Goal: Information Seeking & Learning: Check status

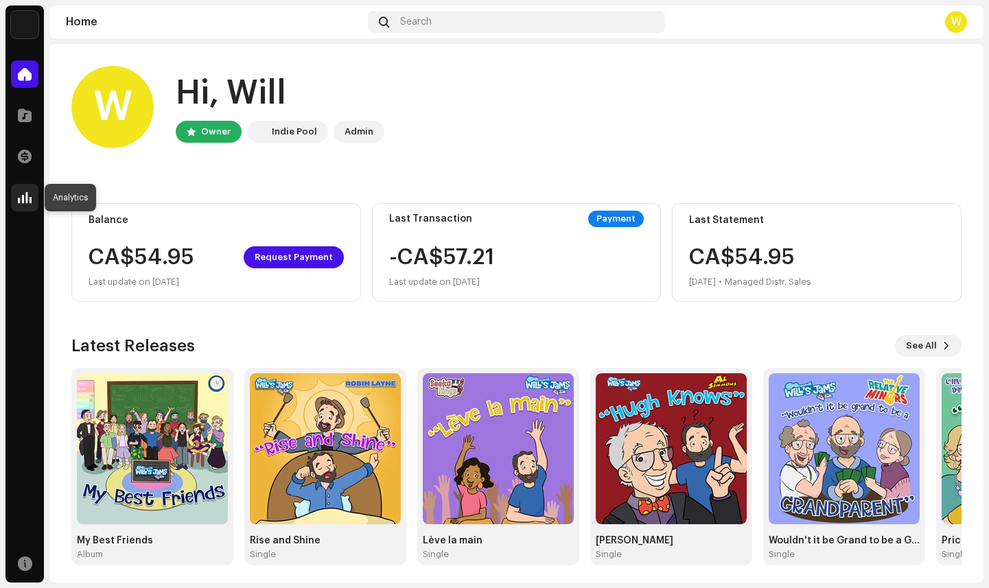
click at [25, 198] on span at bounding box center [25, 197] width 14 height 11
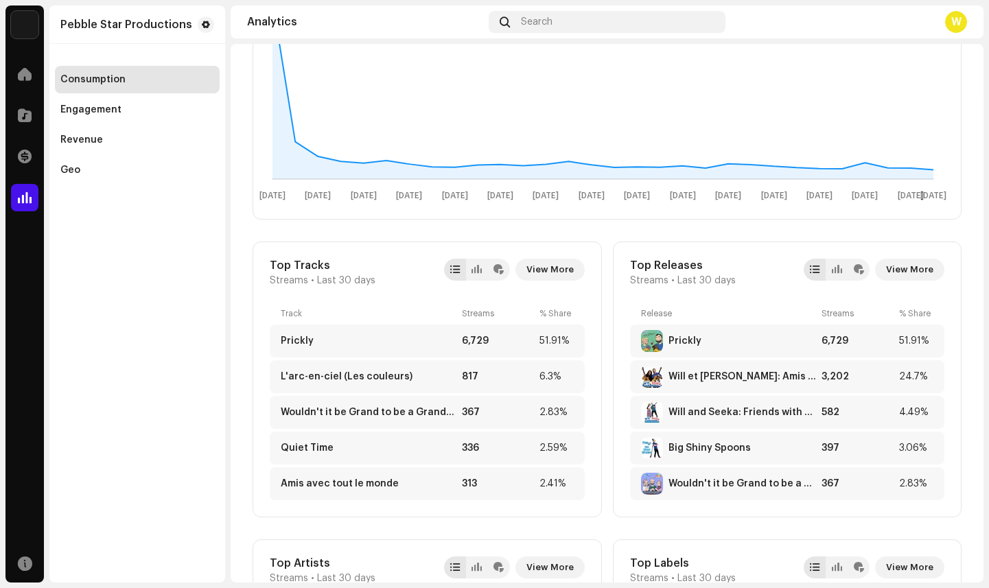
scroll to position [310, 0]
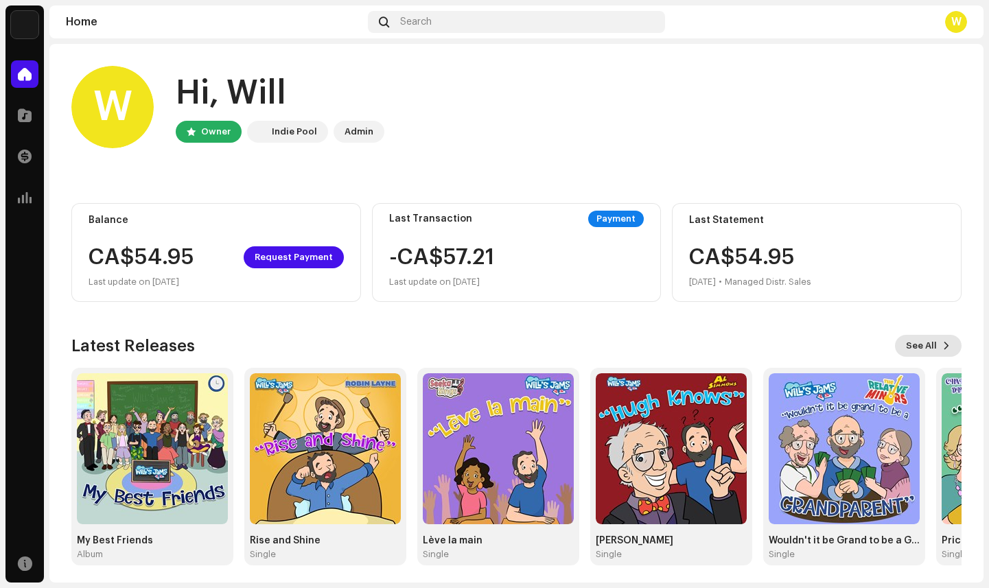
click at [929, 344] on button "See All" at bounding box center [928, 346] width 67 height 22
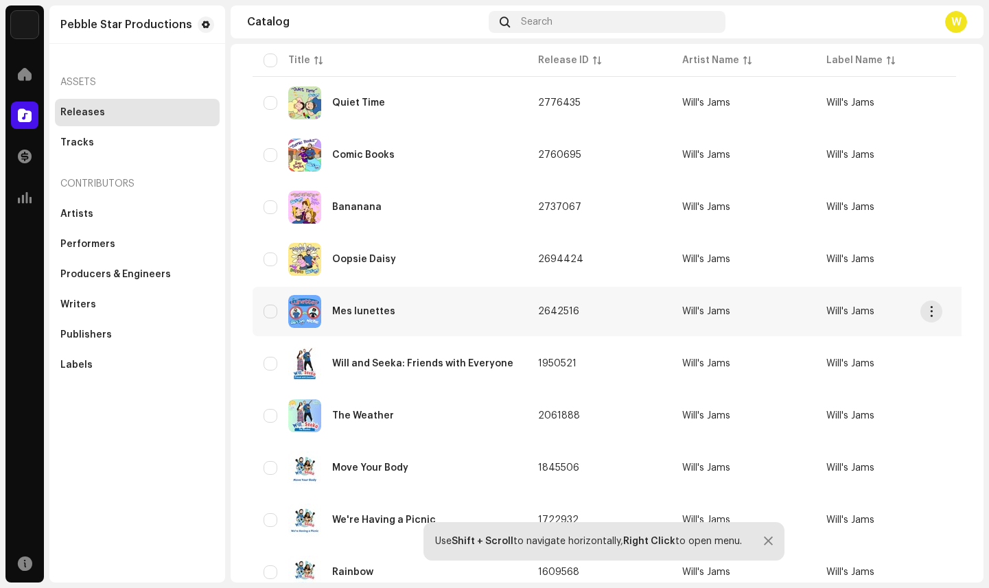
scroll to position [561, 0]
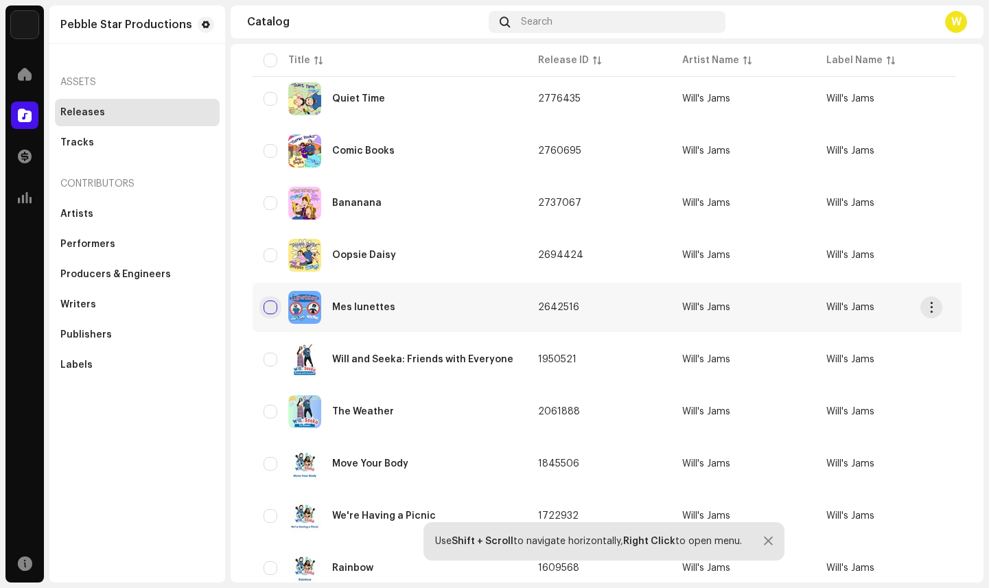
click at [268, 302] on input "checkbox" at bounding box center [271, 308] width 14 height 14
checkbox input "true"
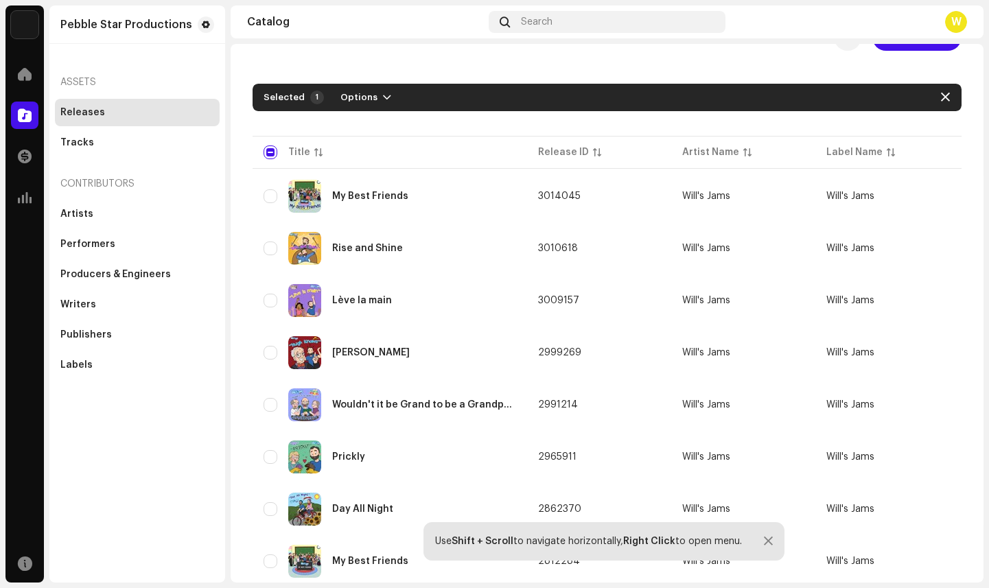
scroll to position [0, 0]
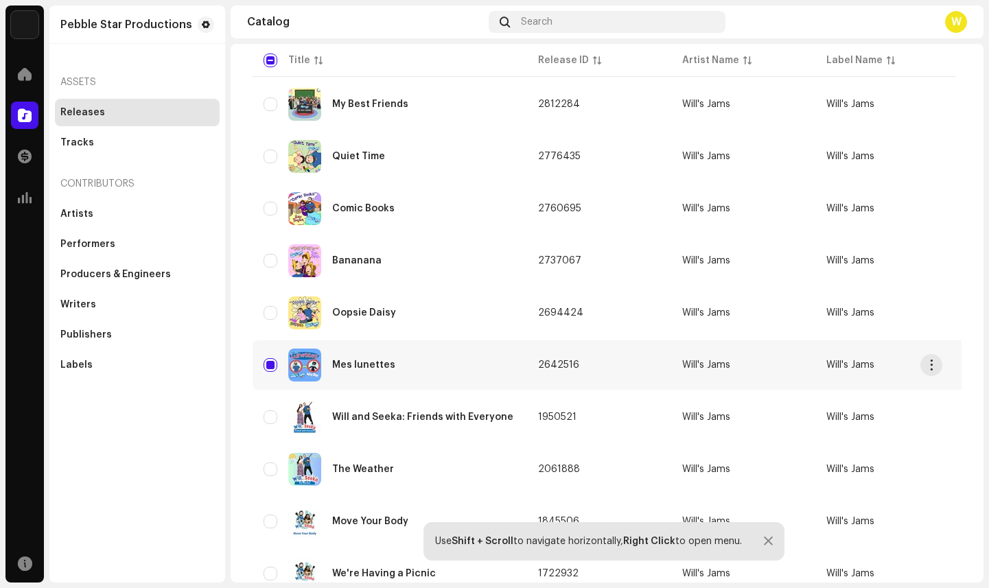
click at [382, 358] on div "Mes lunettes" at bounding box center [390, 365] width 253 height 33
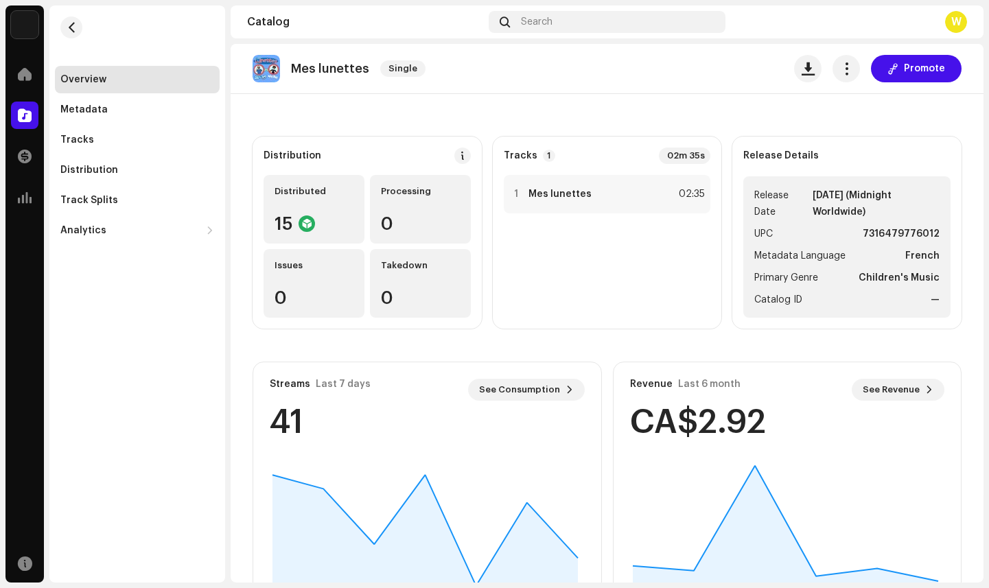
scroll to position [140, 0]
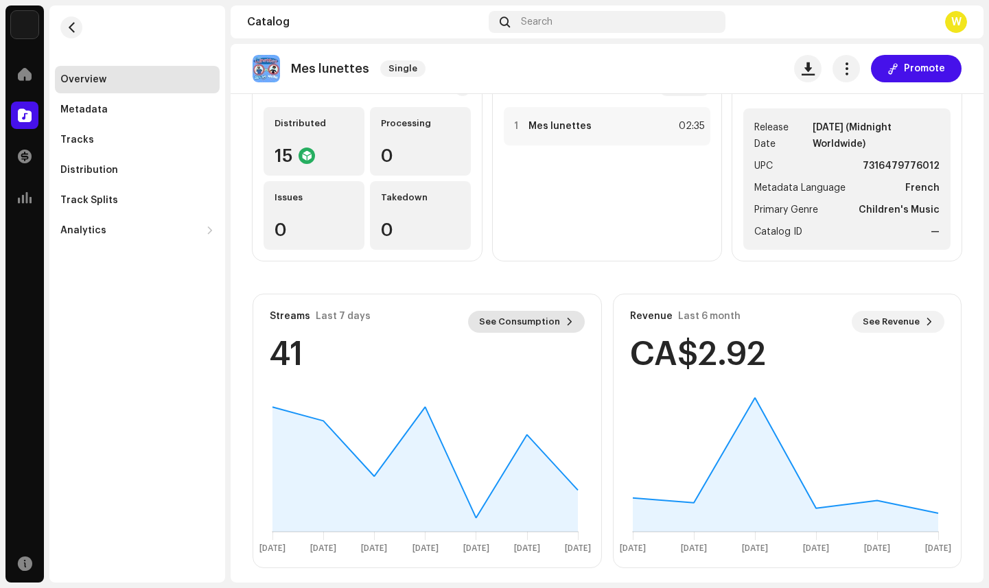
click at [537, 324] on span "See Consumption" at bounding box center [519, 321] width 81 height 27
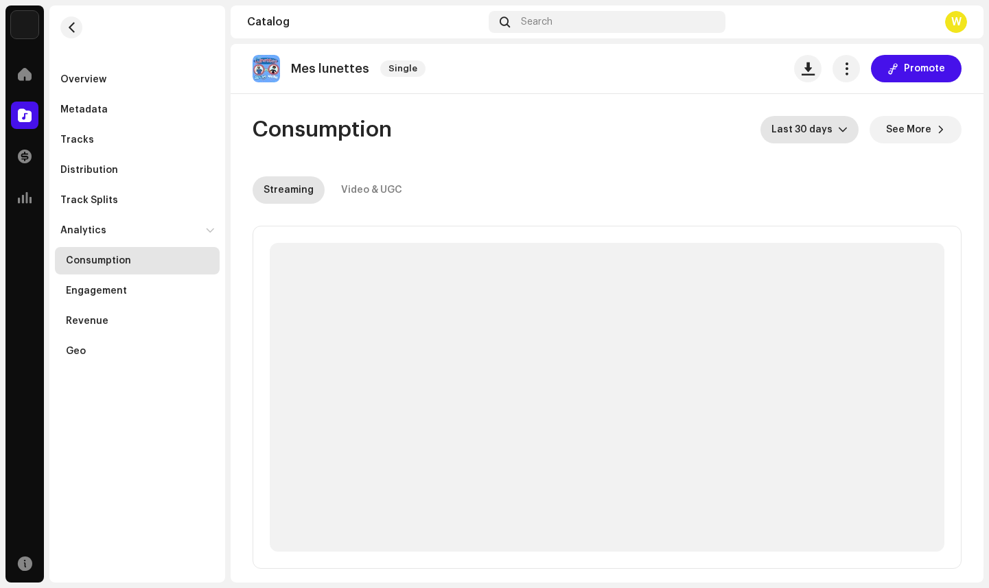
click at [831, 127] on span "Last 30 days" at bounding box center [805, 129] width 67 height 27
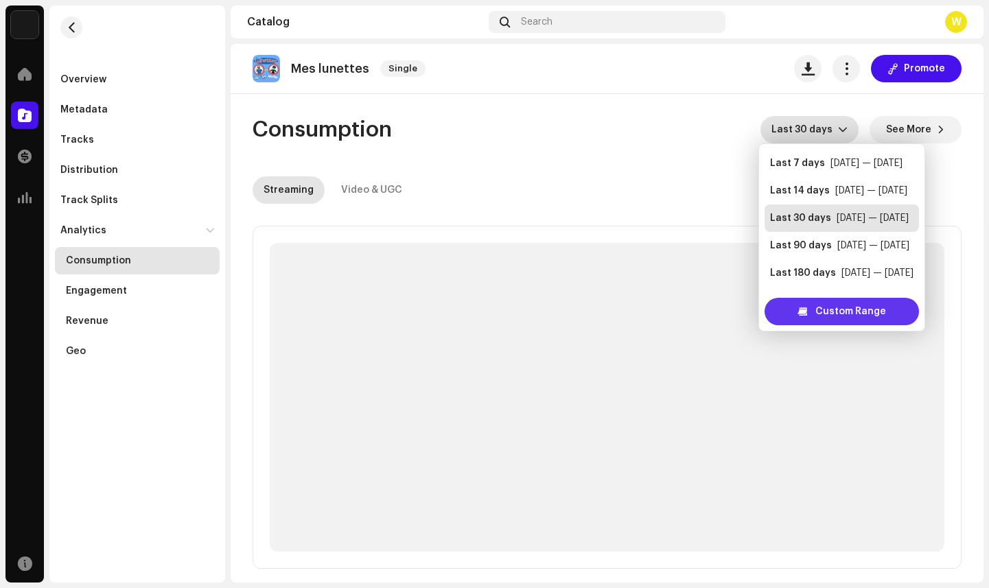
scroll to position [22, 0]
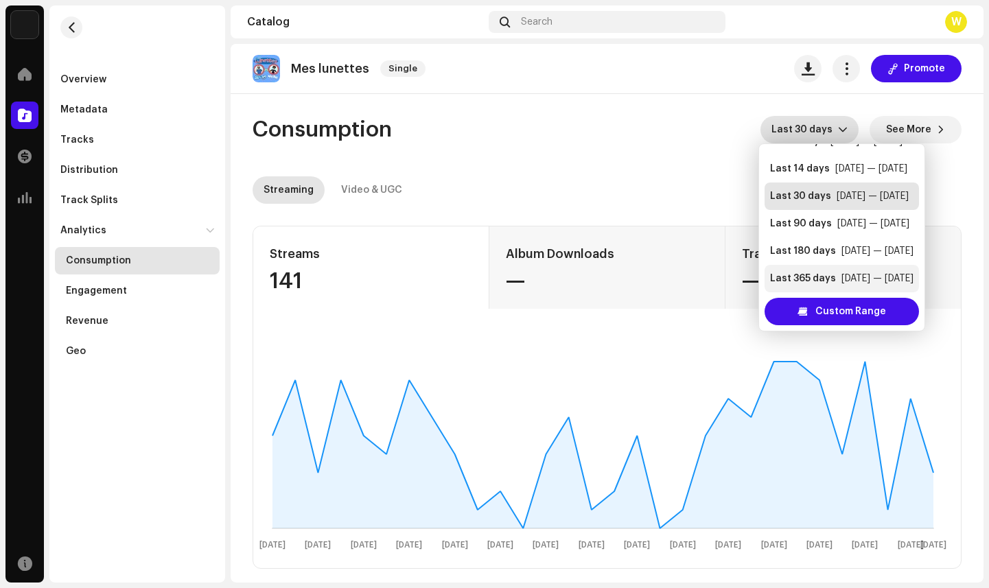
click at [813, 274] on div "Last 365 days" at bounding box center [803, 279] width 66 height 14
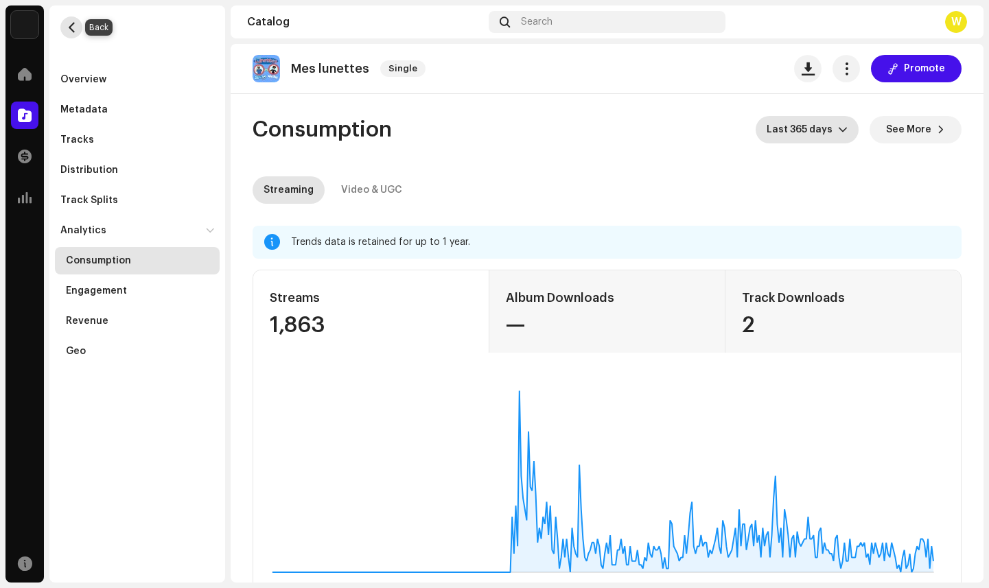
click at [70, 27] on span "button" at bounding box center [72, 27] width 10 height 11
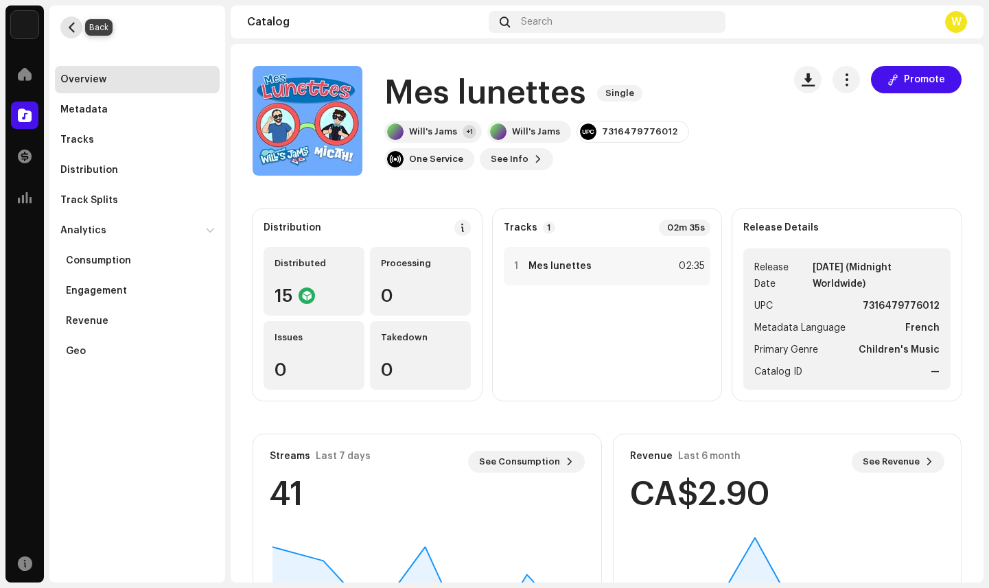
click at [69, 25] on span "button" at bounding box center [72, 27] width 10 height 11
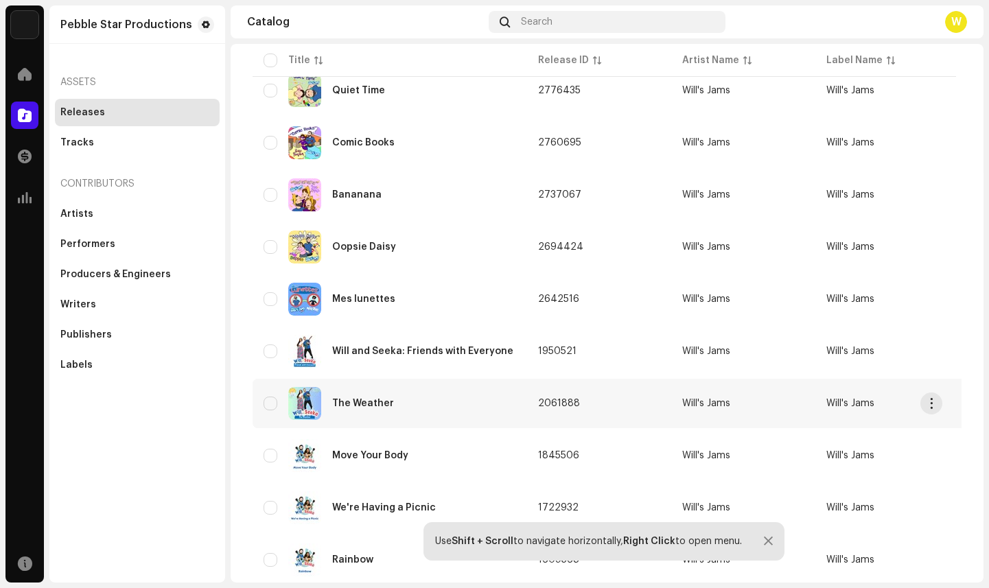
scroll to position [595, 0]
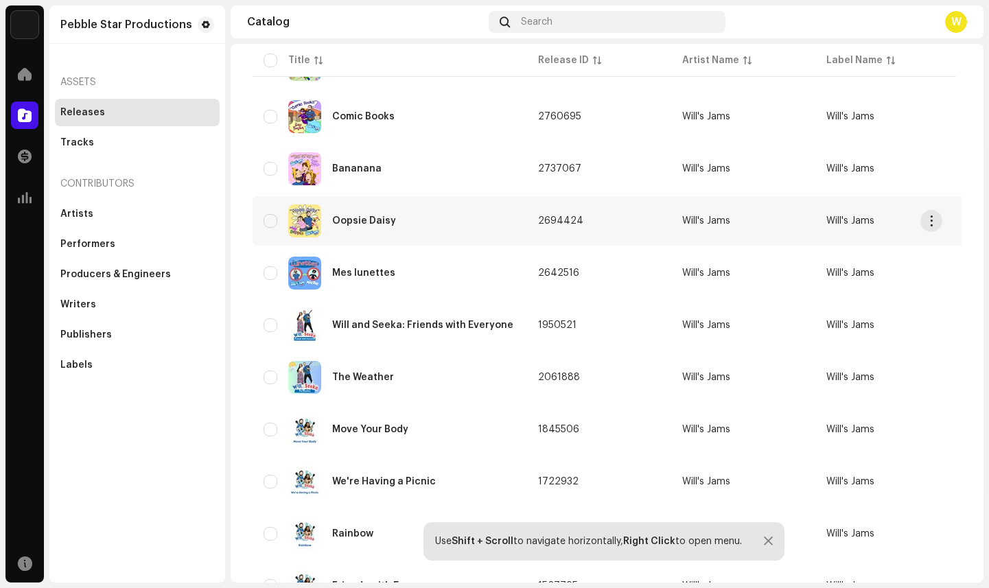
click at [373, 217] on div "Oopsie Daisy" at bounding box center [364, 221] width 64 height 10
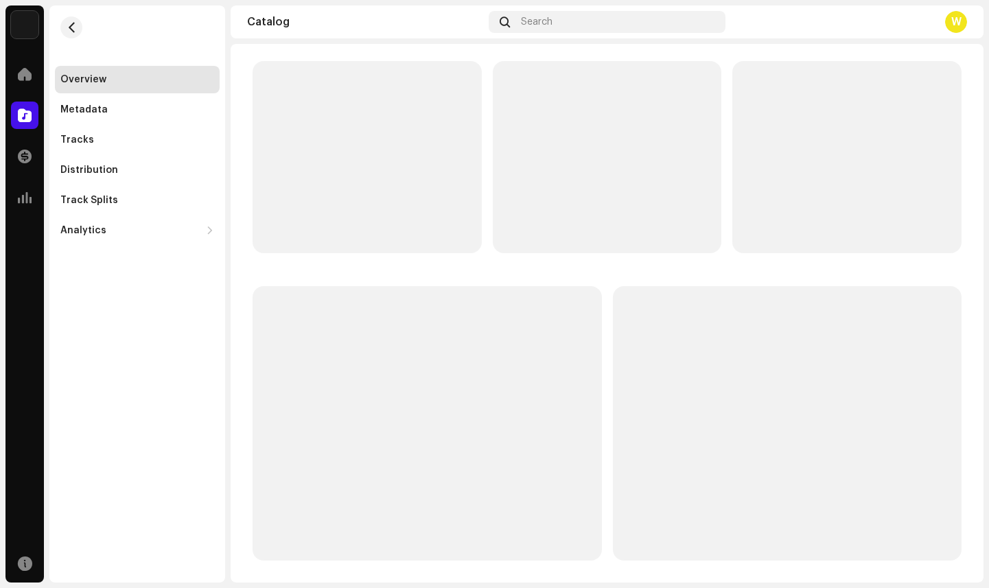
scroll to position [10, 0]
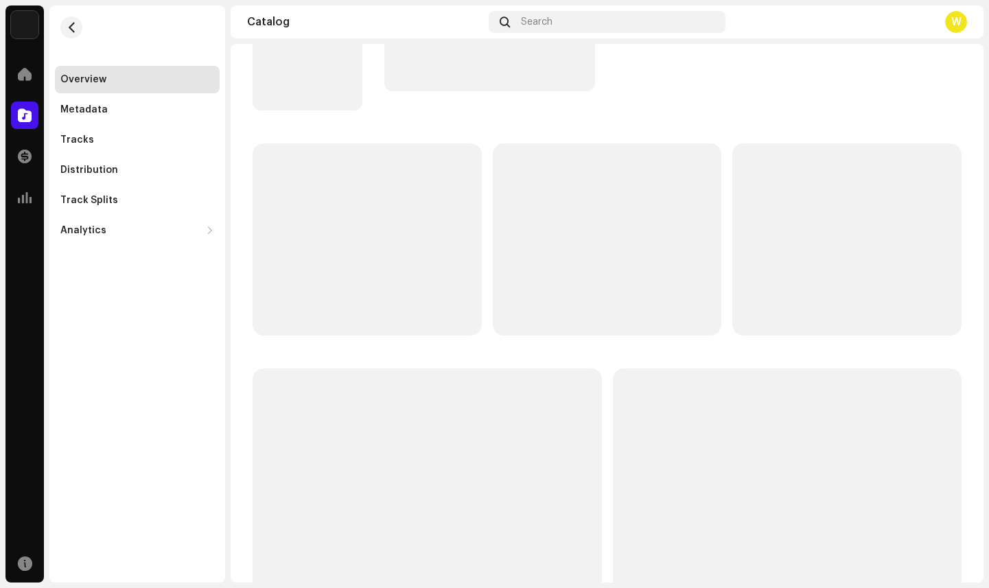
click at [373, 217] on p-skeleton at bounding box center [367, 239] width 229 height 192
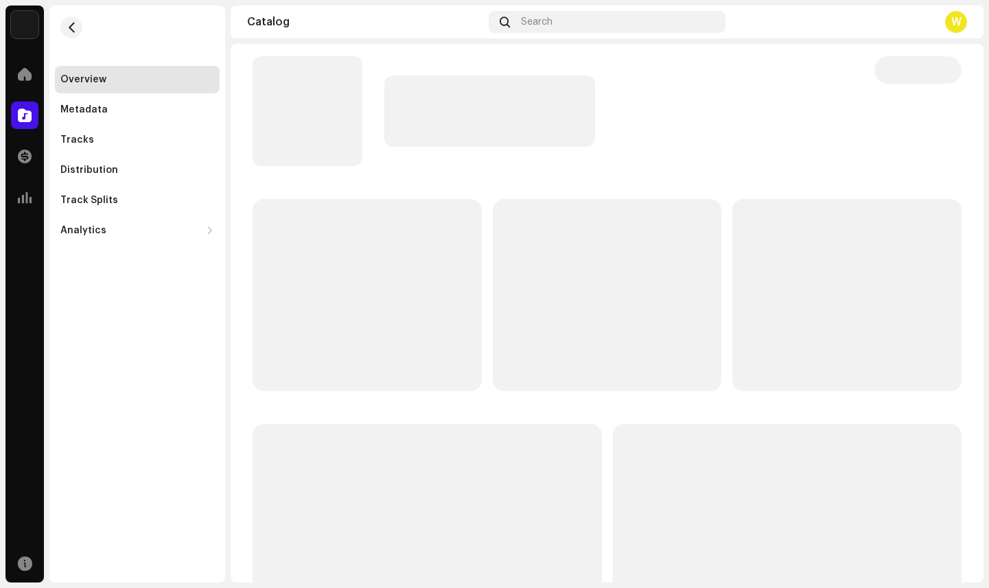
scroll to position [0, 0]
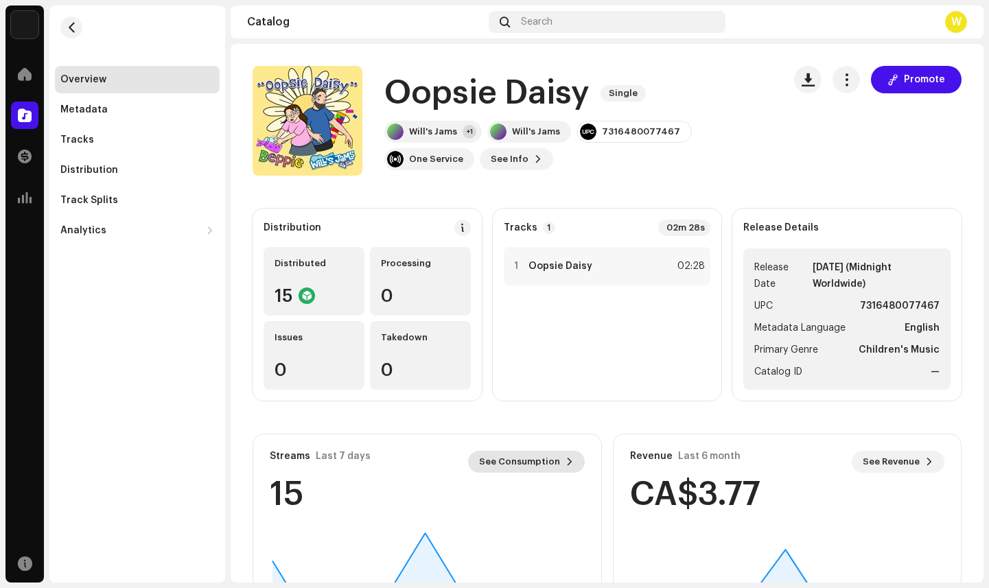
click at [498, 461] on span "See Consumption" at bounding box center [519, 461] width 81 height 27
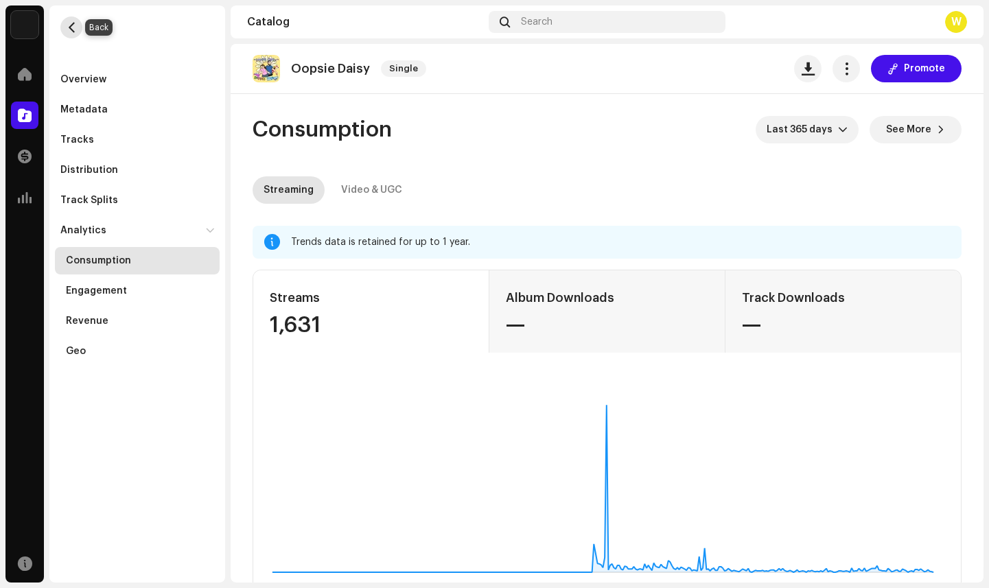
click at [71, 28] on span "button" at bounding box center [72, 27] width 10 height 11
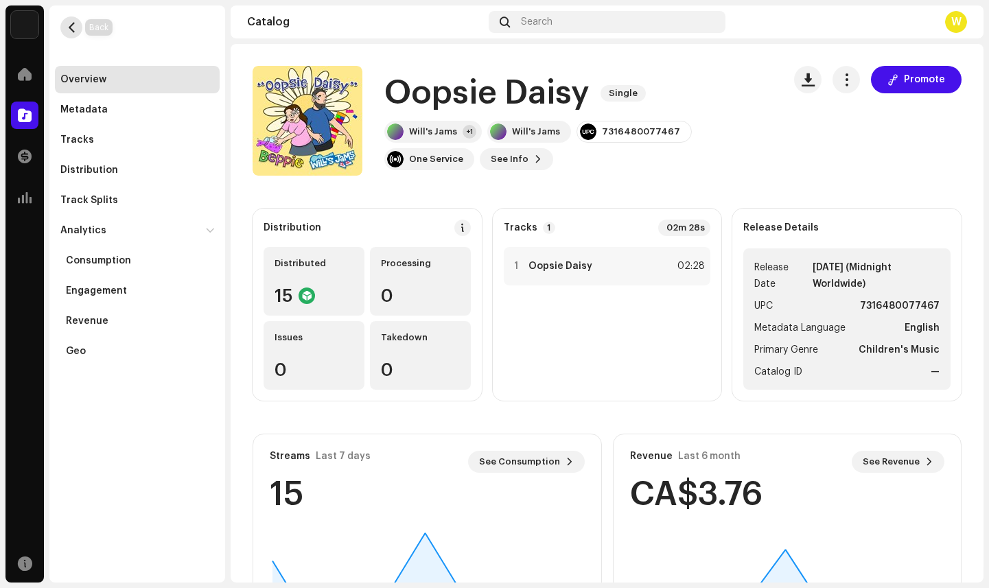
click at [68, 32] on span "button" at bounding box center [72, 27] width 10 height 11
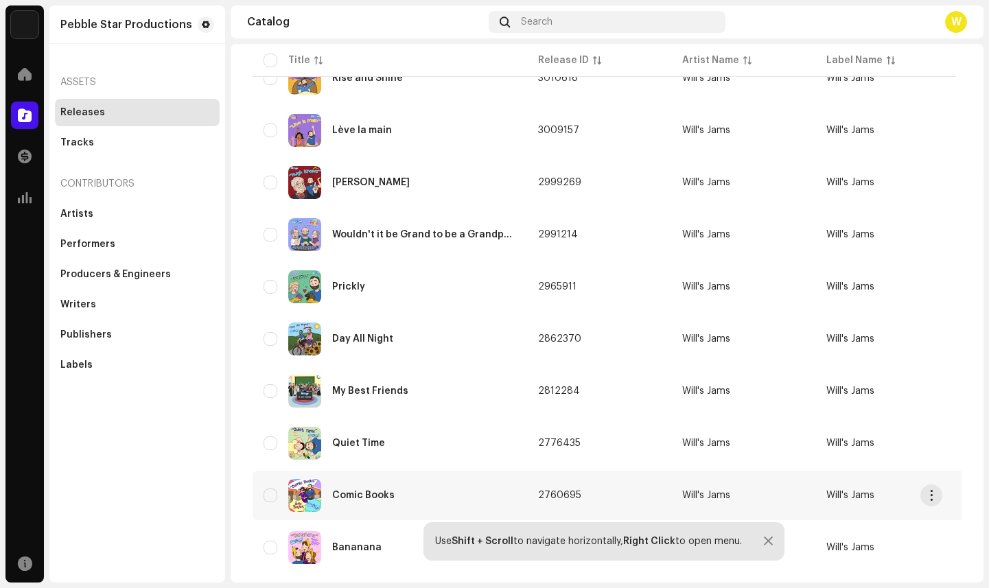
scroll to position [260, 0]
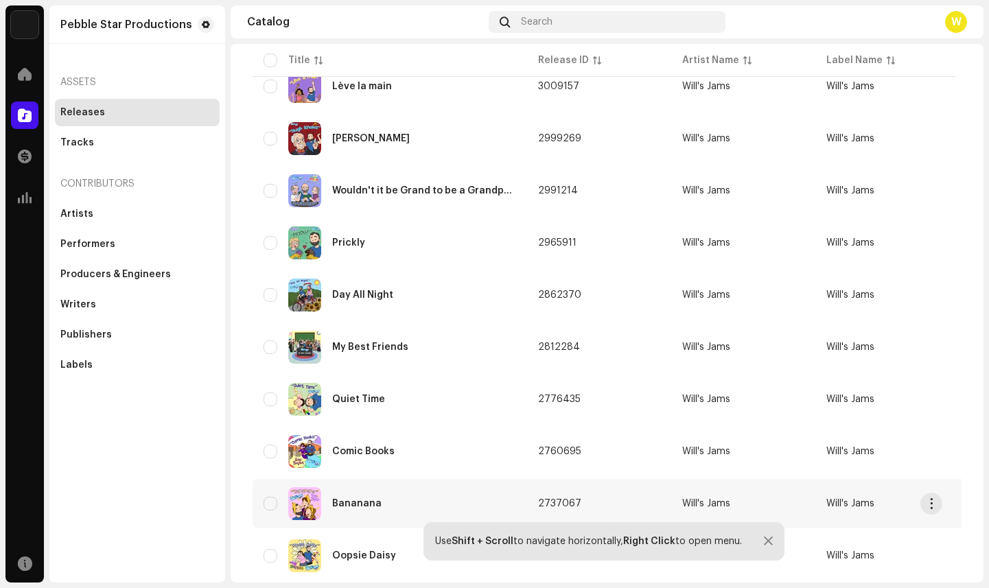
click at [368, 507] on div "Bananana" at bounding box center [356, 504] width 49 height 10
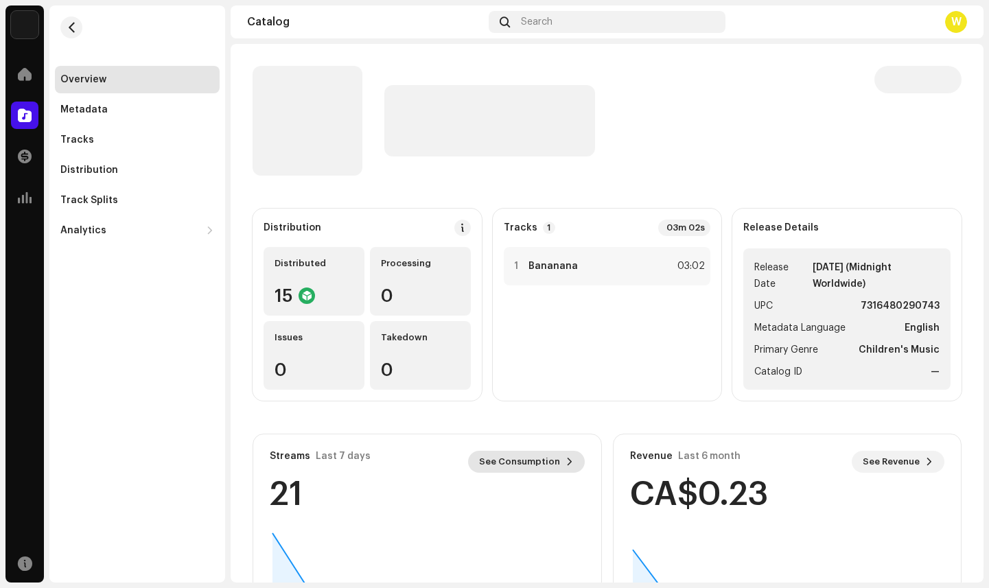
click at [520, 456] on span "See Consumption" at bounding box center [519, 461] width 81 height 27
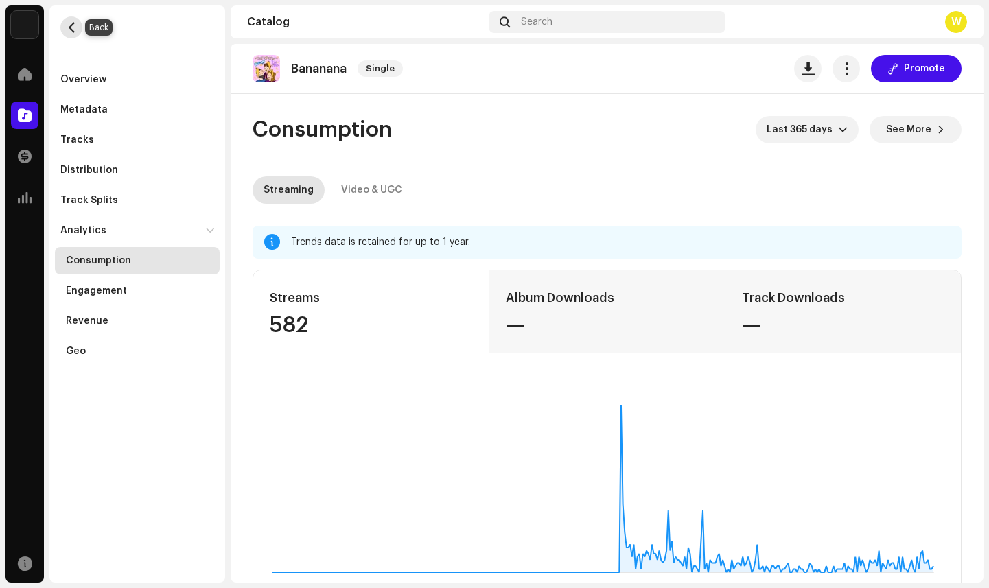
click at [71, 27] on span "button" at bounding box center [72, 27] width 10 height 11
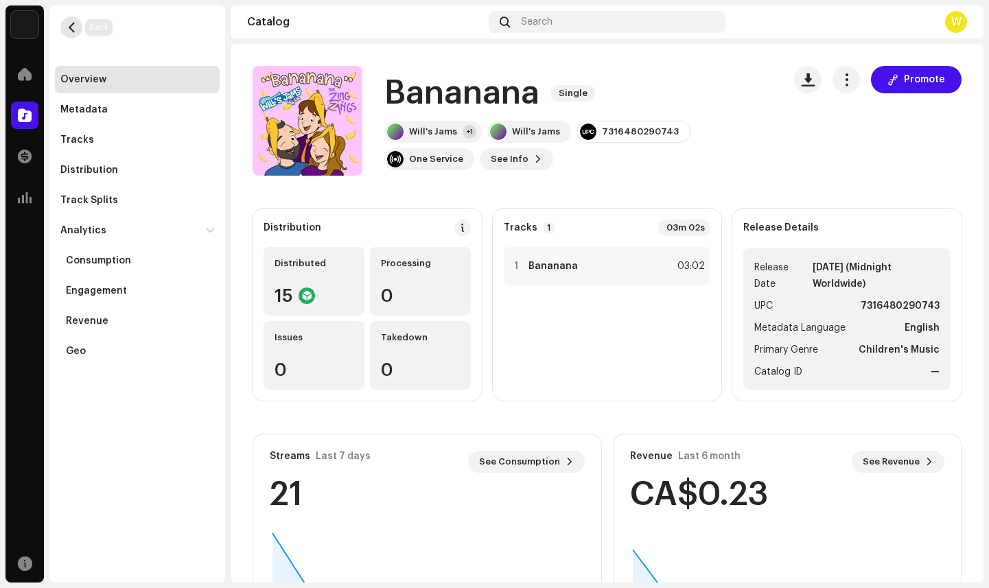
click at [75, 24] on span "button" at bounding box center [72, 27] width 10 height 11
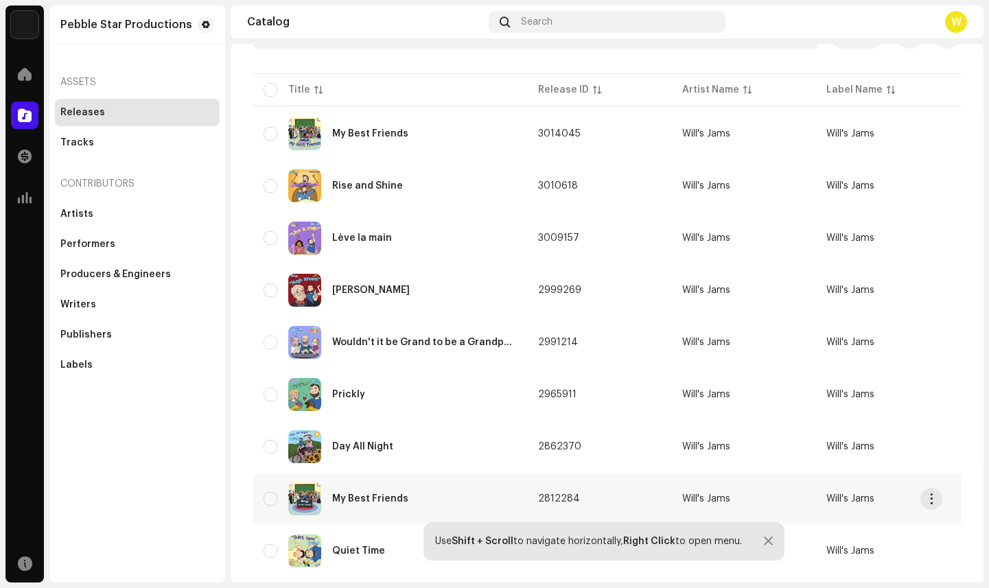
scroll to position [198, 0]
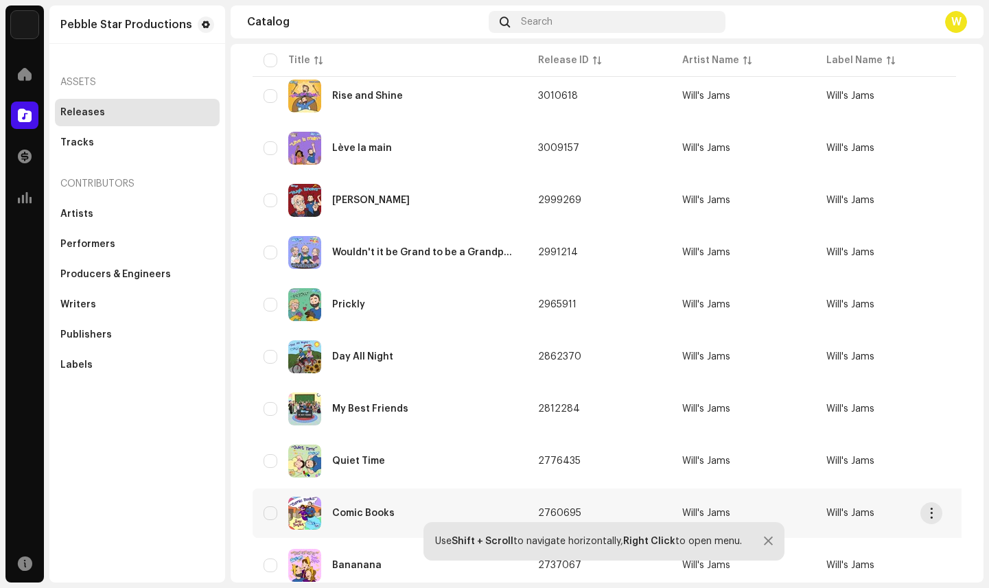
click at [364, 509] on div "Comic Books" at bounding box center [363, 514] width 62 height 10
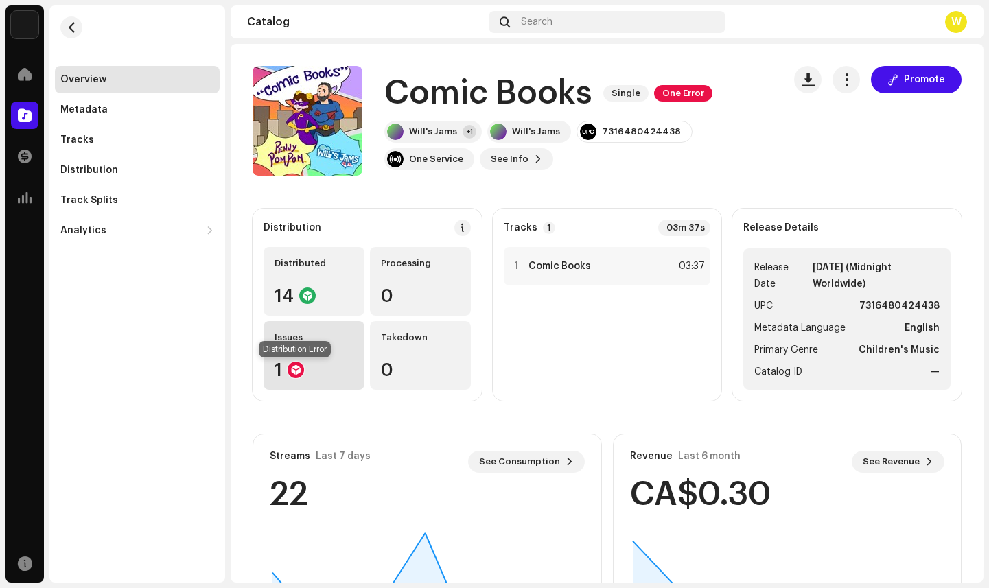
click at [301, 371] on div at bounding box center [296, 370] width 16 height 16
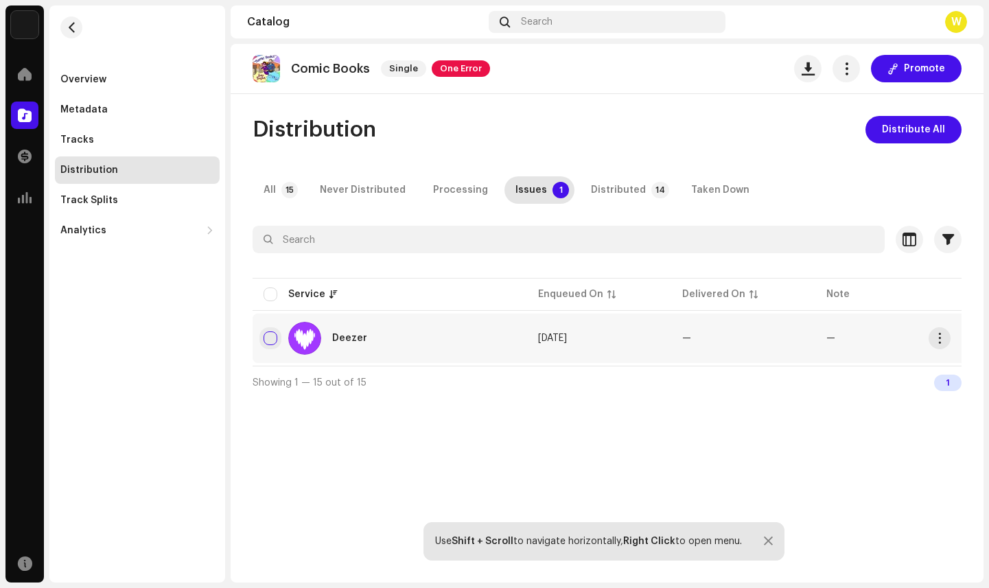
click at [266, 339] on input "checkbox" at bounding box center [271, 339] width 14 height 14
checkbox input "true"
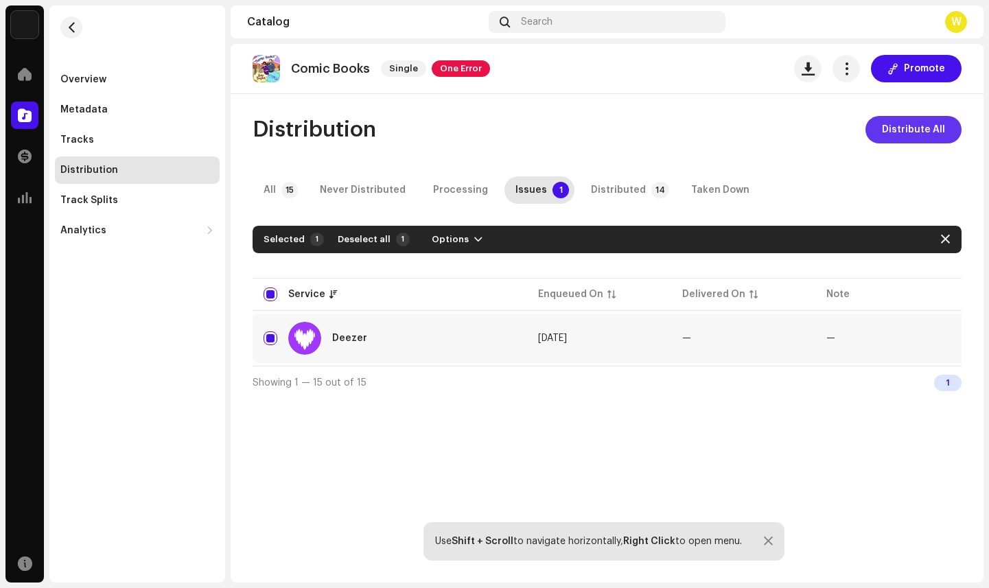
click at [914, 129] on span "Distribute All" at bounding box center [913, 129] width 63 height 27
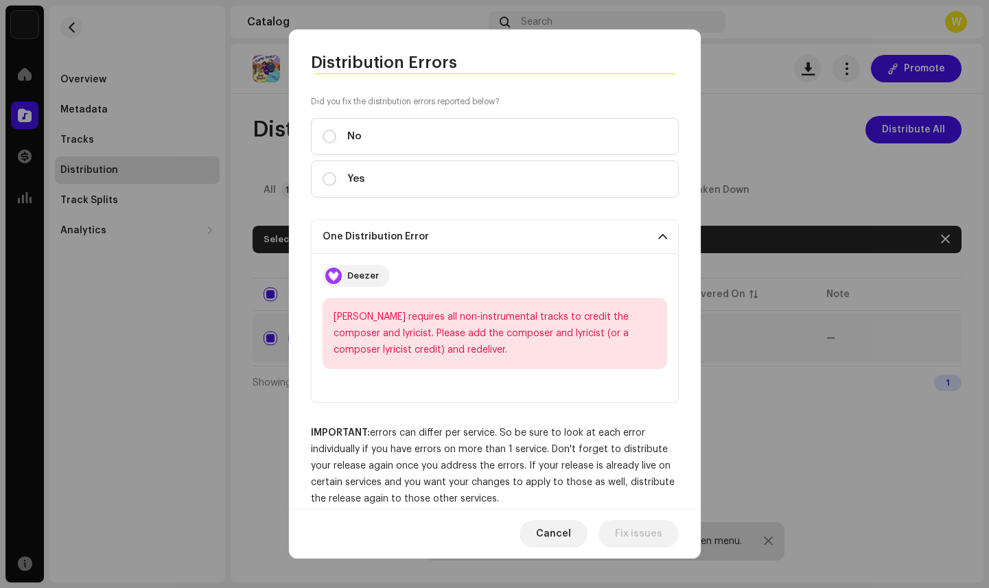
scroll to position [35, 0]
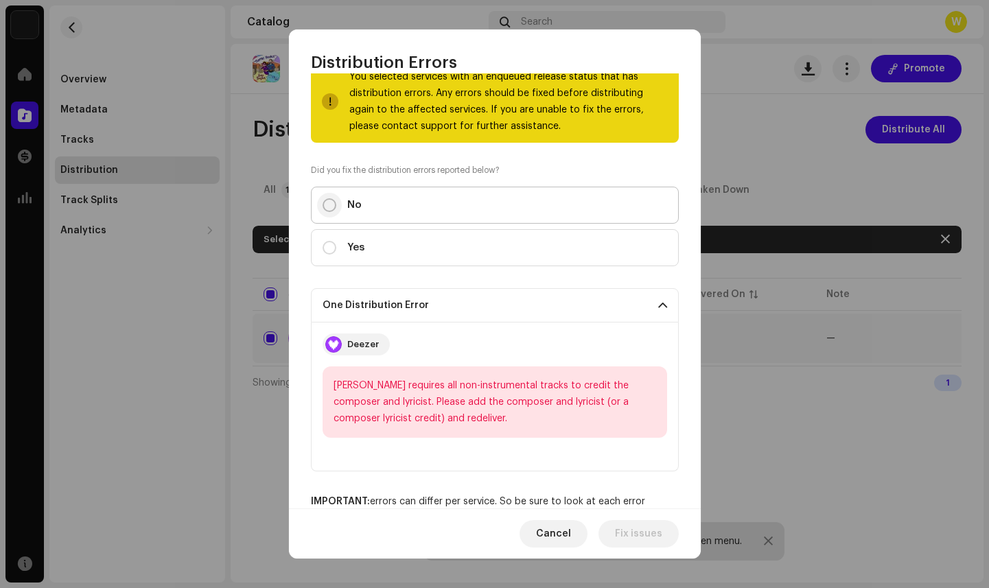
click at [329, 205] on input "No" at bounding box center [330, 205] width 14 height 14
radio input "true"
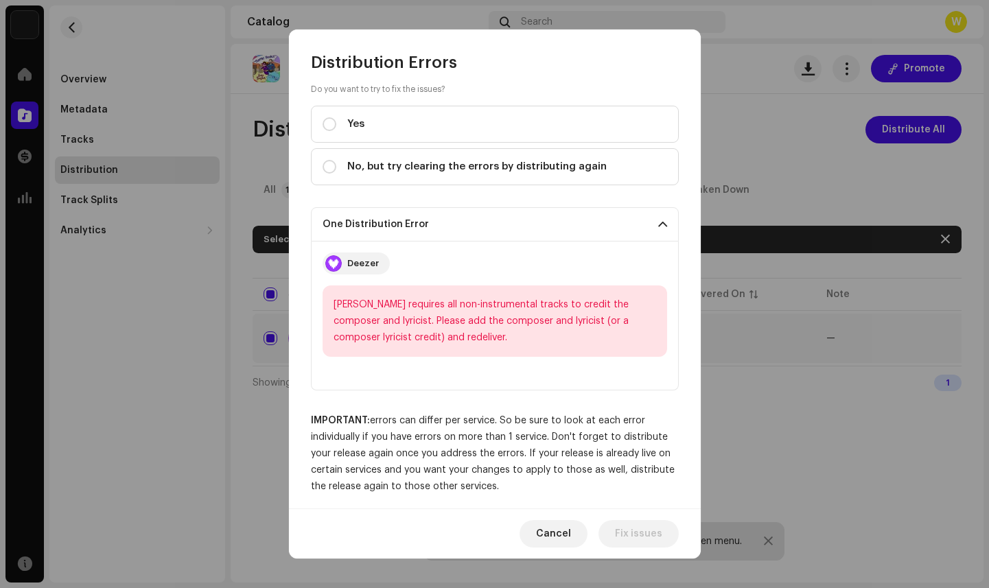
scroll to position [247, 0]
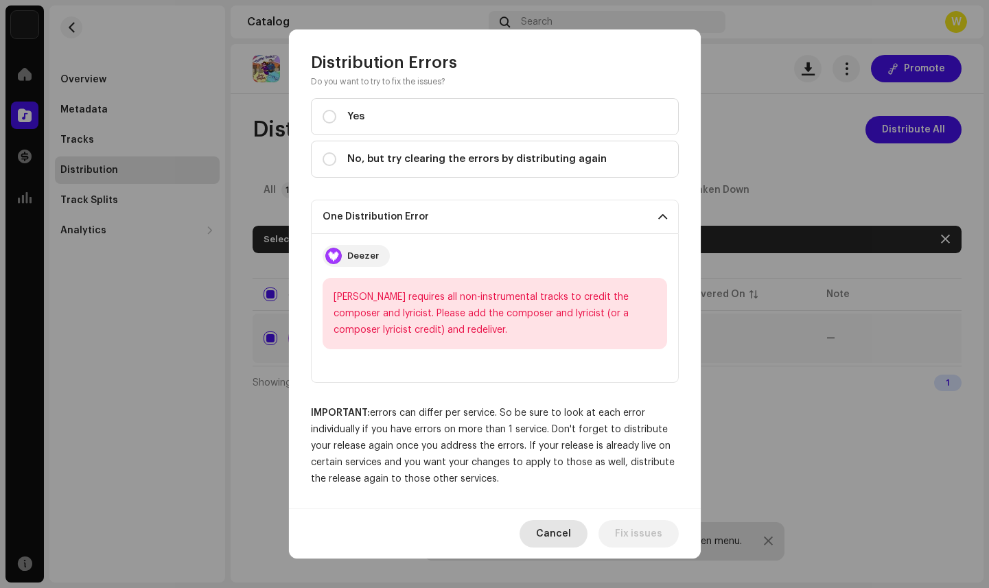
click at [568, 531] on span "Cancel" at bounding box center [553, 533] width 35 height 27
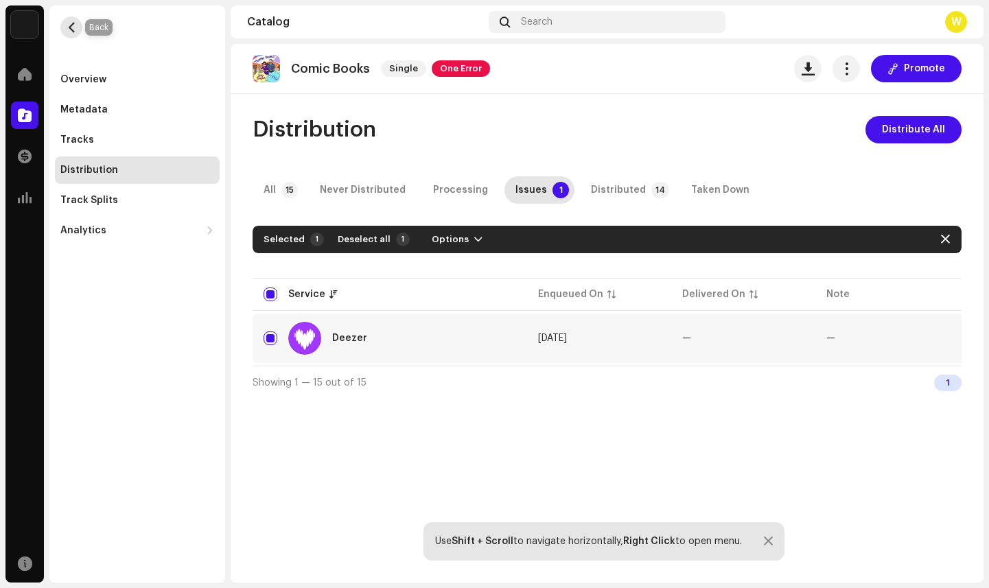
click at [72, 27] on span "button" at bounding box center [72, 27] width 10 height 11
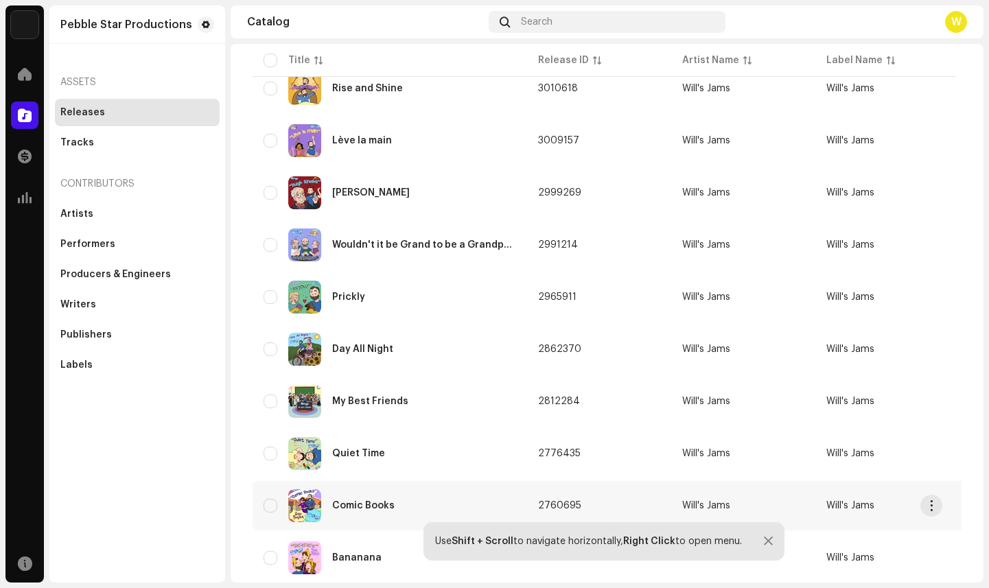
click at [377, 508] on div "Comic Books" at bounding box center [363, 506] width 62 height 10
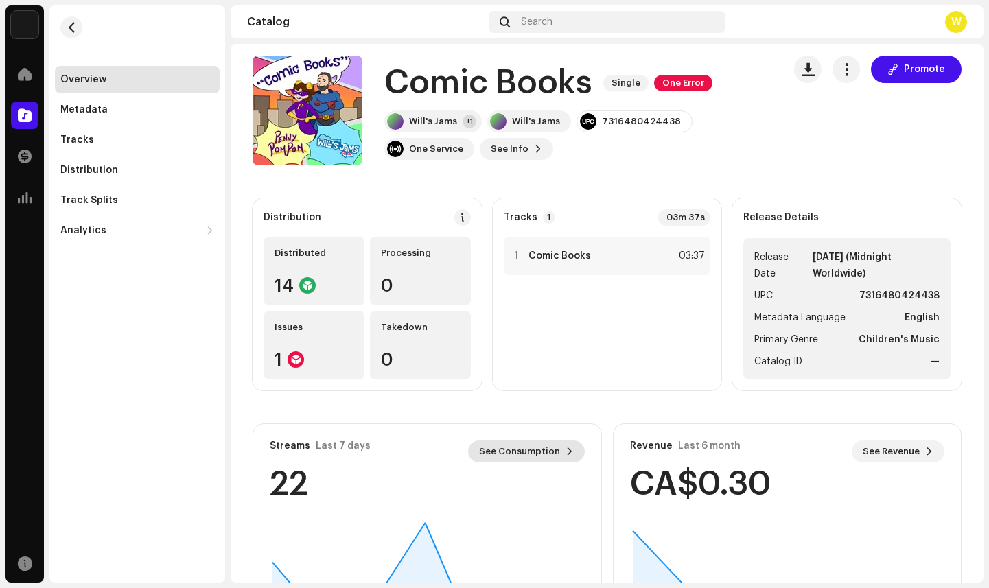
scroll to position [77, 0]
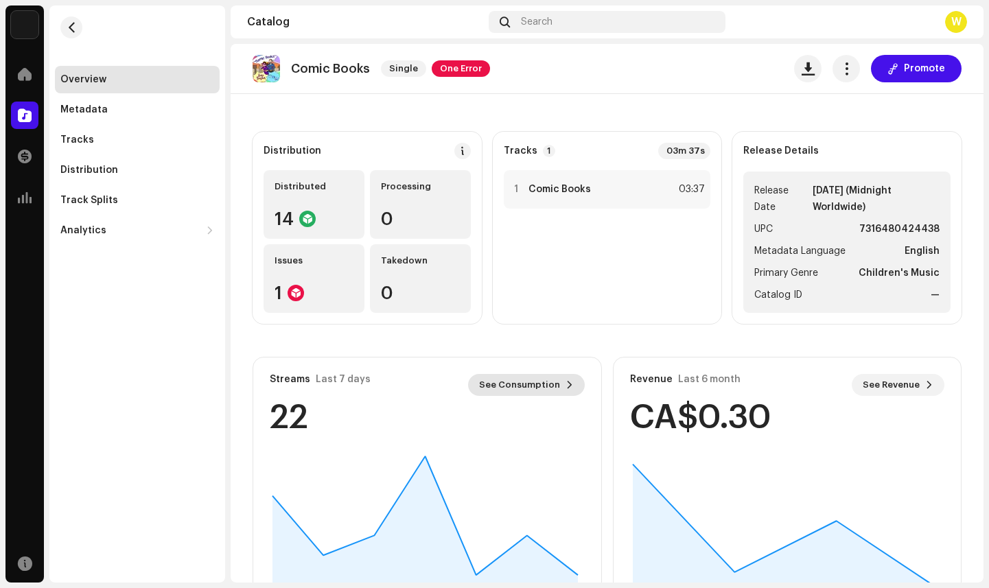
click at [515, 390] on span "See Consumption" at bounding box center [519, 384] width 81 height 27
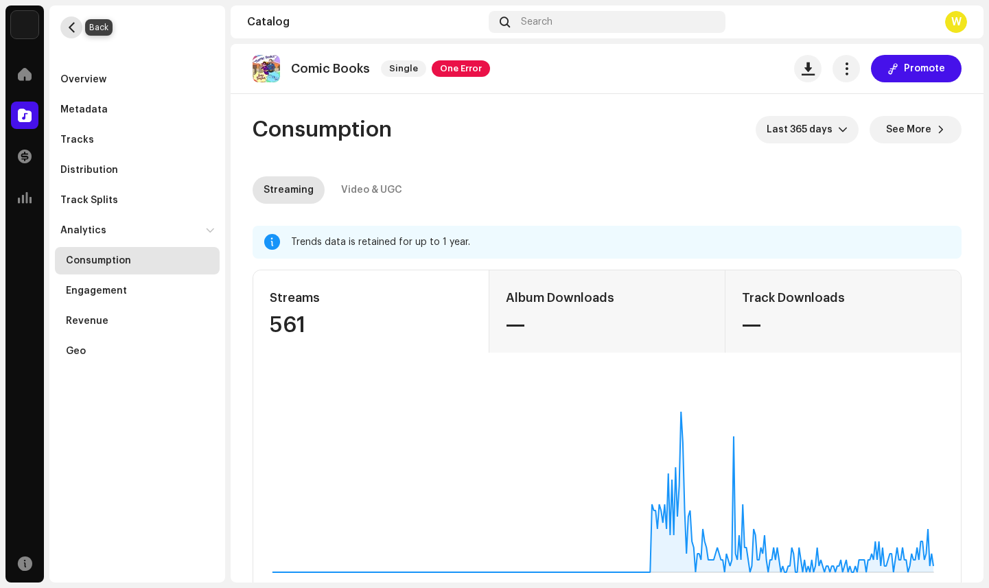
click at [72, 27] on span "button" at bounding box center [72, 27] width 10 height 11
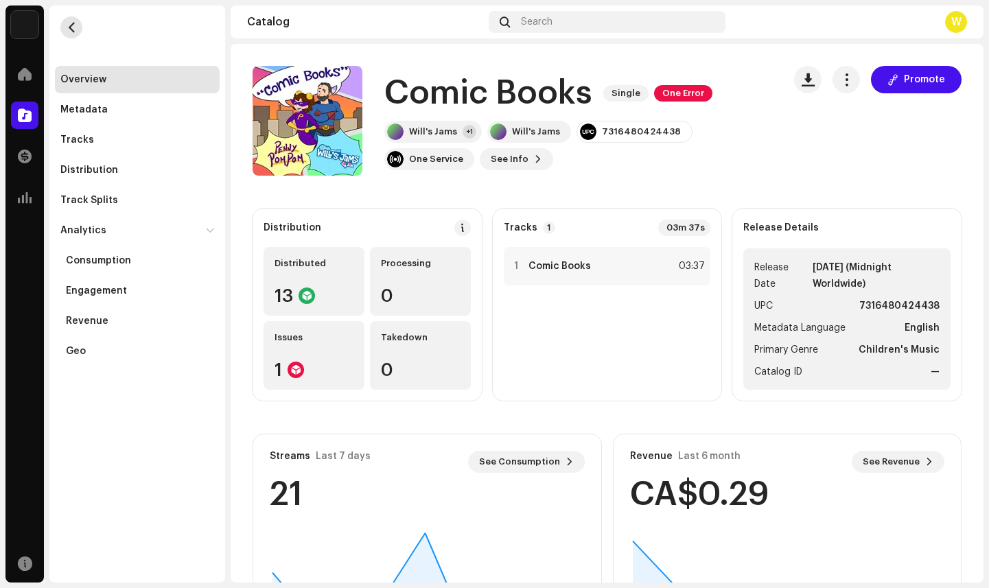
click at [72, 27] on span "button" at bounding box center [72, 27] width 10 height 11
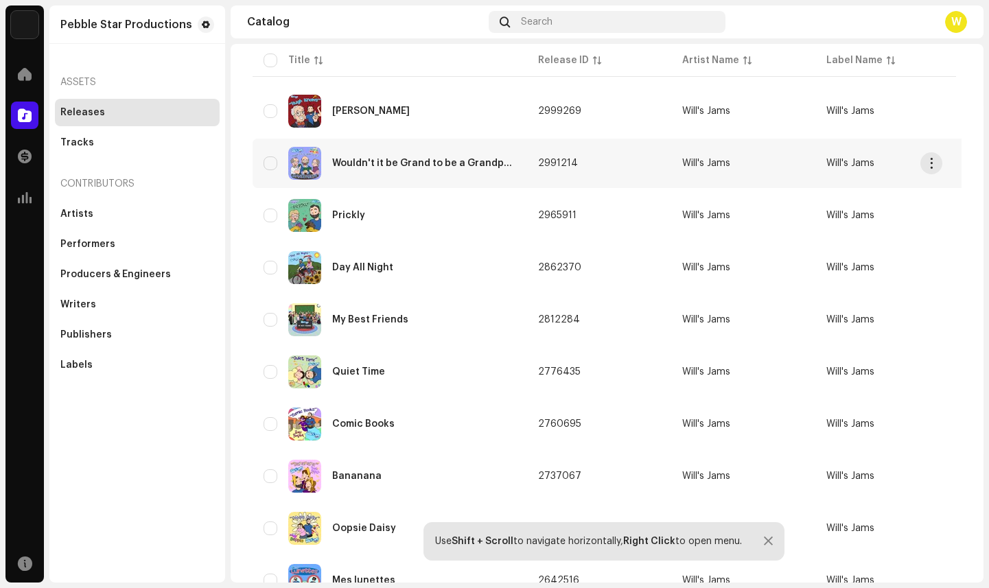
scroll to position [356, 0]
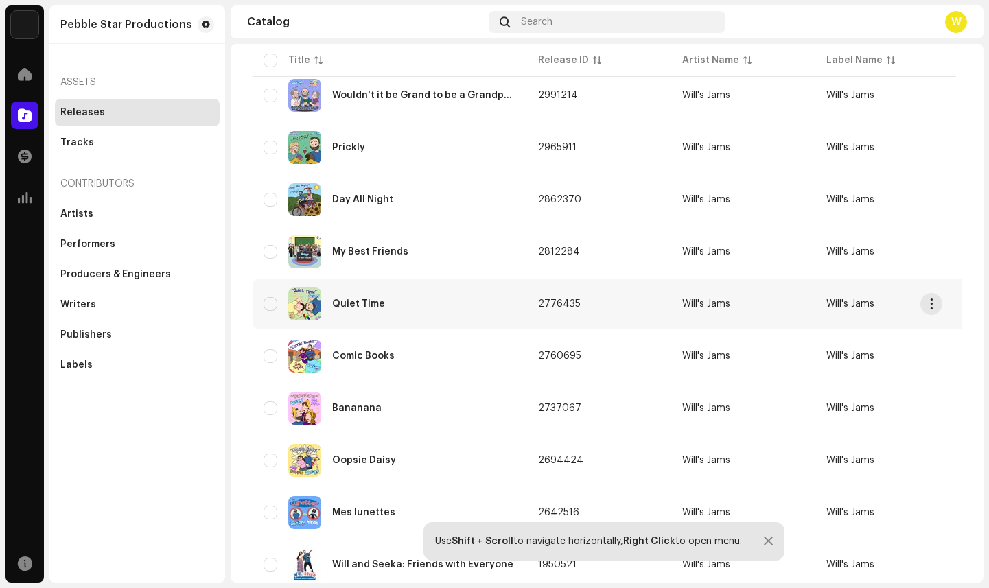
click at [368, 304] on div "Quiet Time" at bounding box center [358, 304] width 53 height 10
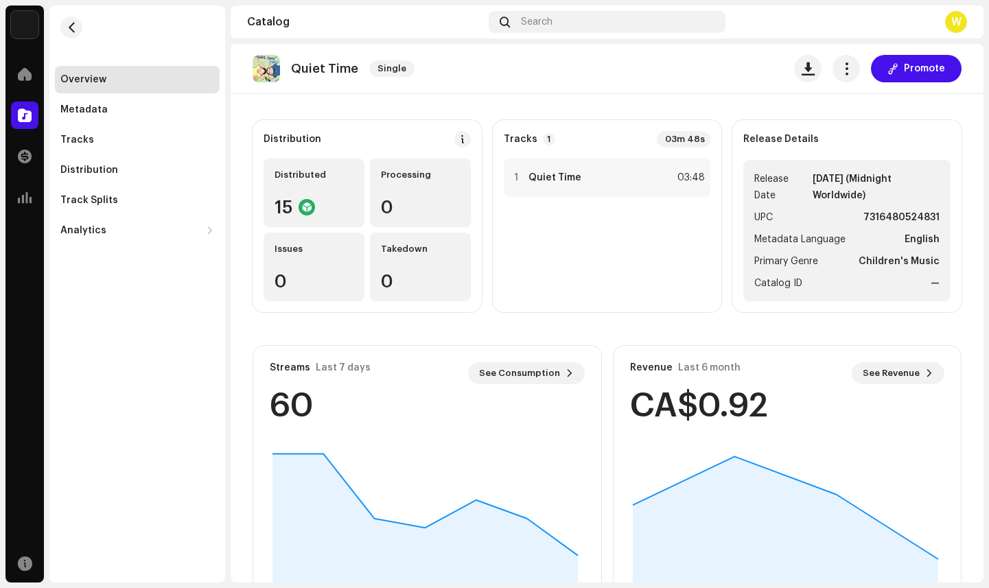
scroll to position [148, 0]
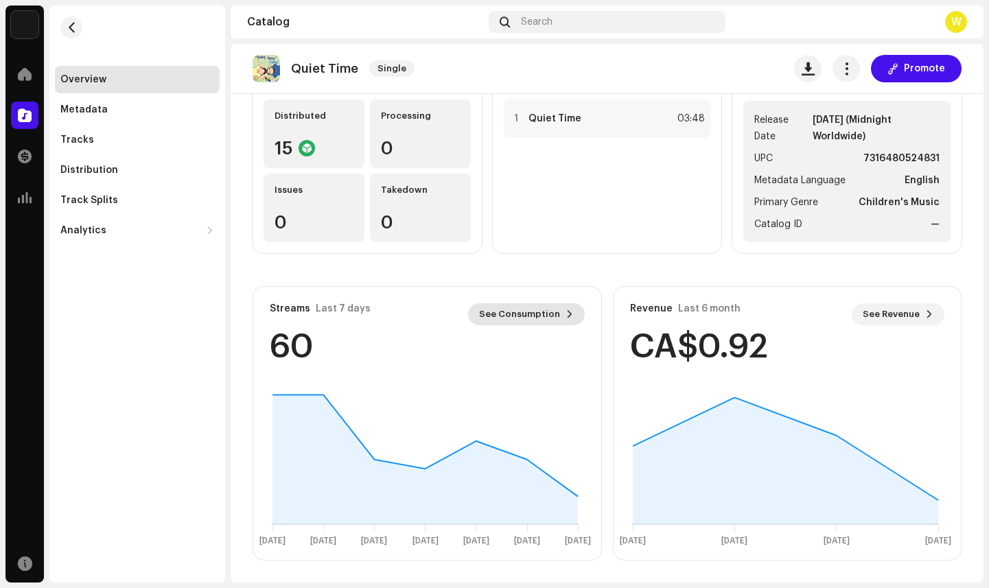
click at [550, 316] on span "See Consumption" at bounding box center [519, 314] width 81 height 27
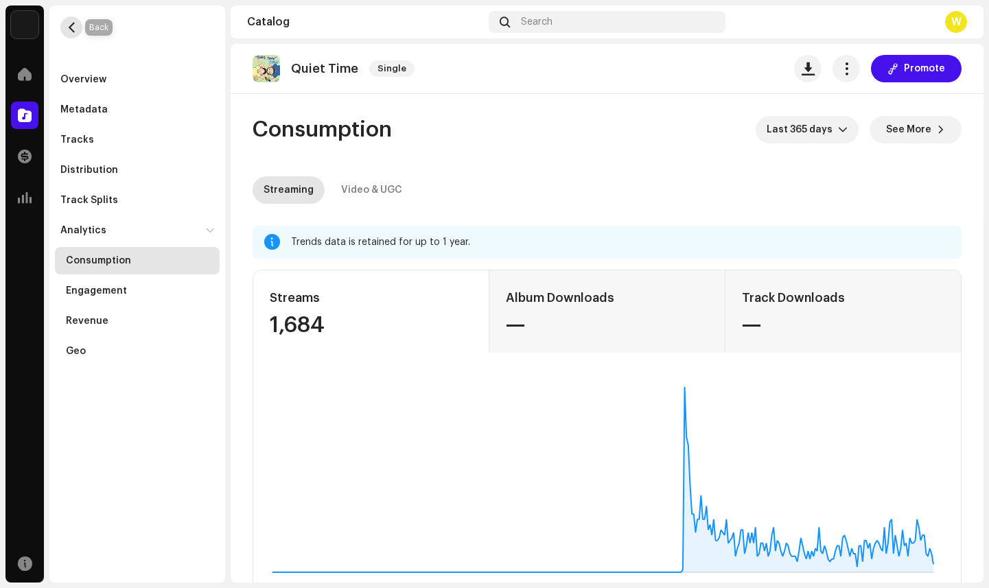
click at [68, 28] on span "button" at bounding box center [72, 27] width 10 height 11
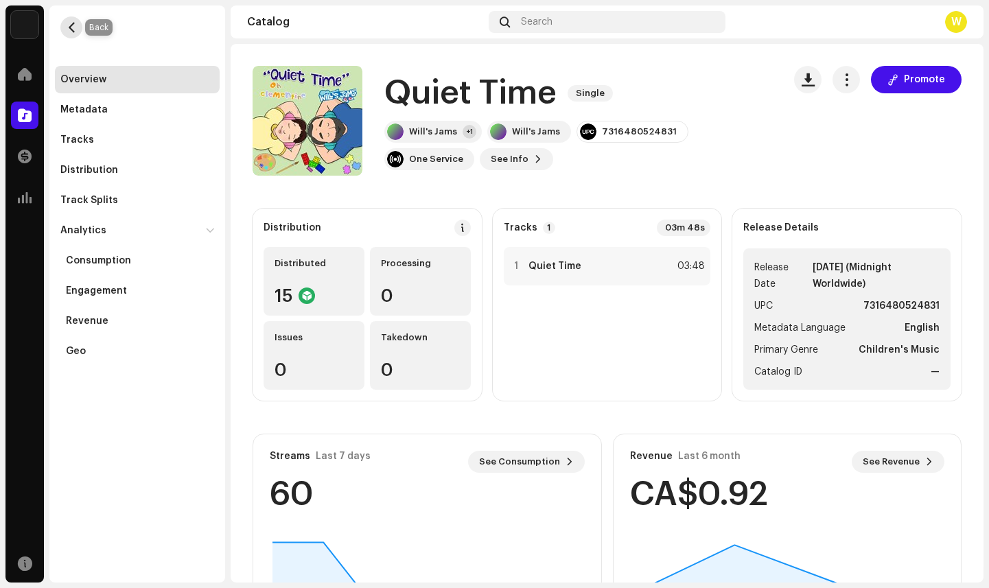
click at [72, 25] on span "button" at bounding box center [72, 27] width 10 height 11
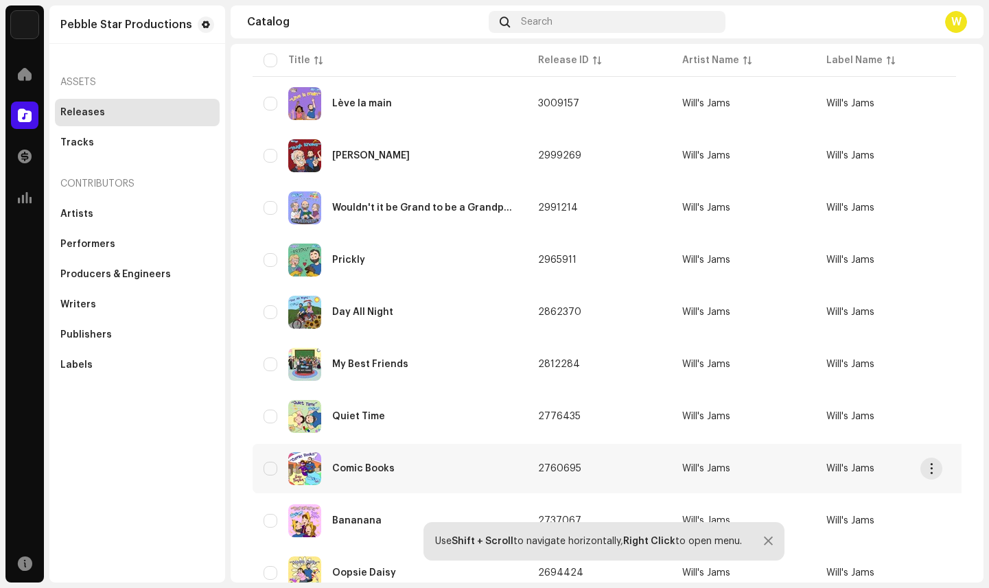
scroll to position [244, 0]
click at [362, 362] on div "My Best Friends" at bounding box center [370, 364] width 76 height 10
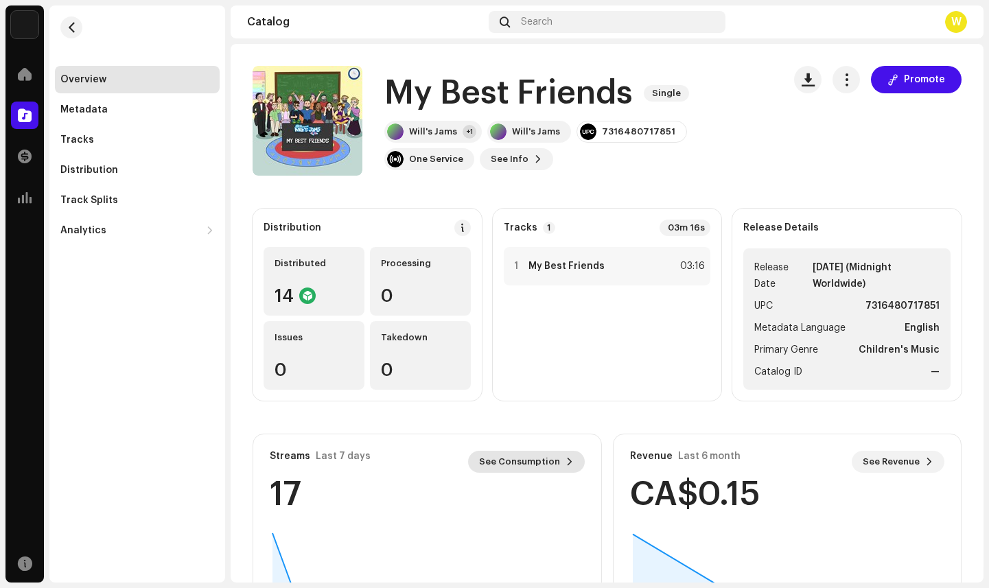
click at [546, 459] on span "See Consumption" at bounding box center [519, 461] width 81 height 27
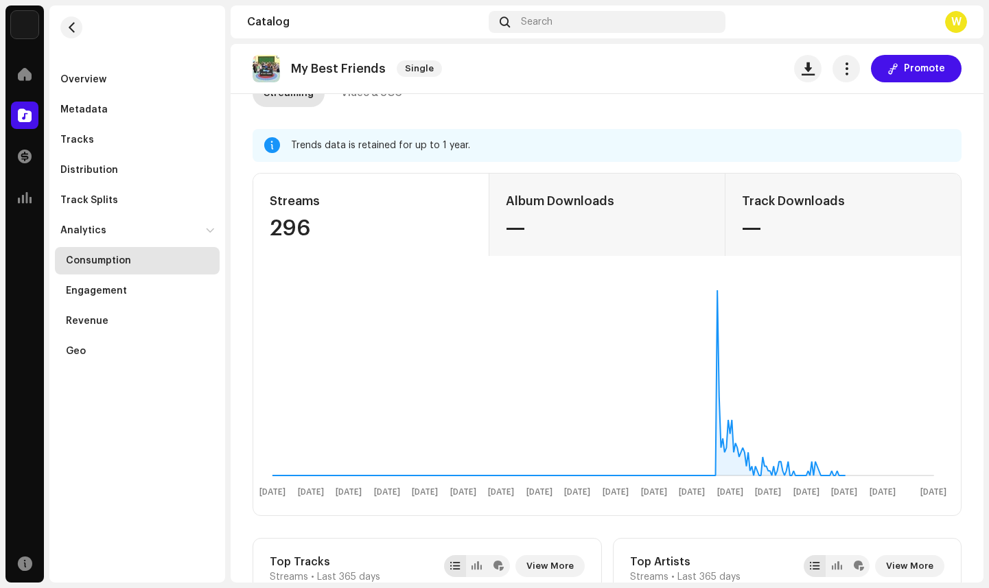
scroll to position [97, 0]
click at [69, 25] on span "button" at bounding box center [72, 27] width 10 height 11
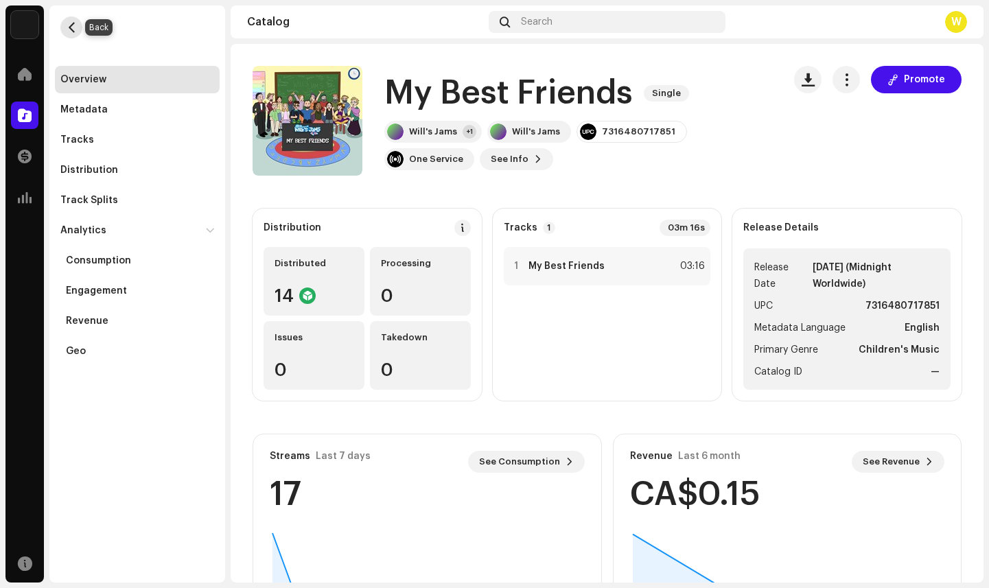
click at [71, 25] on span "button" at bounding box center [72, 27] width 10 height 11
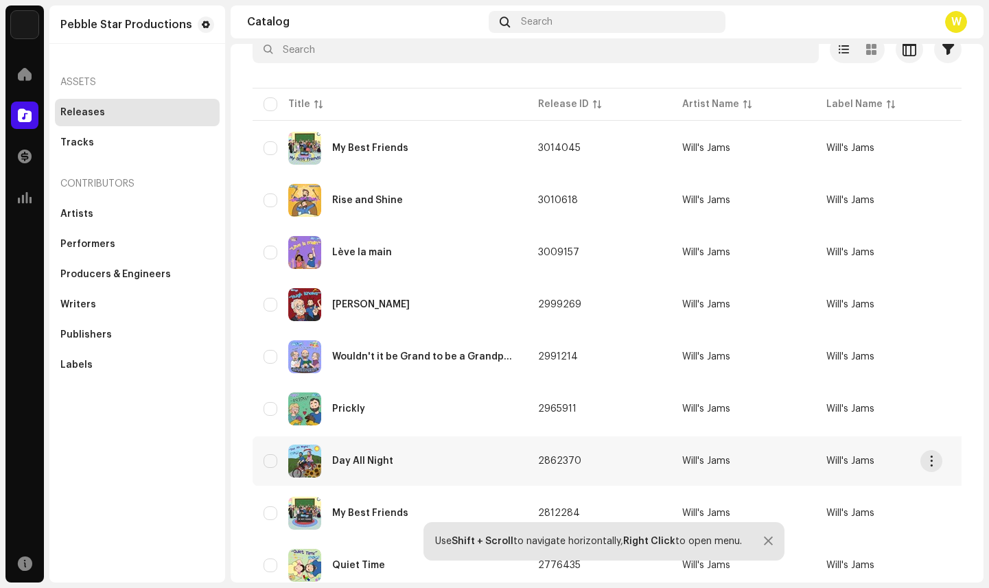
click at [363, 467] on div "Day All Night" at bounding box center [390, 461] width 253 height 33
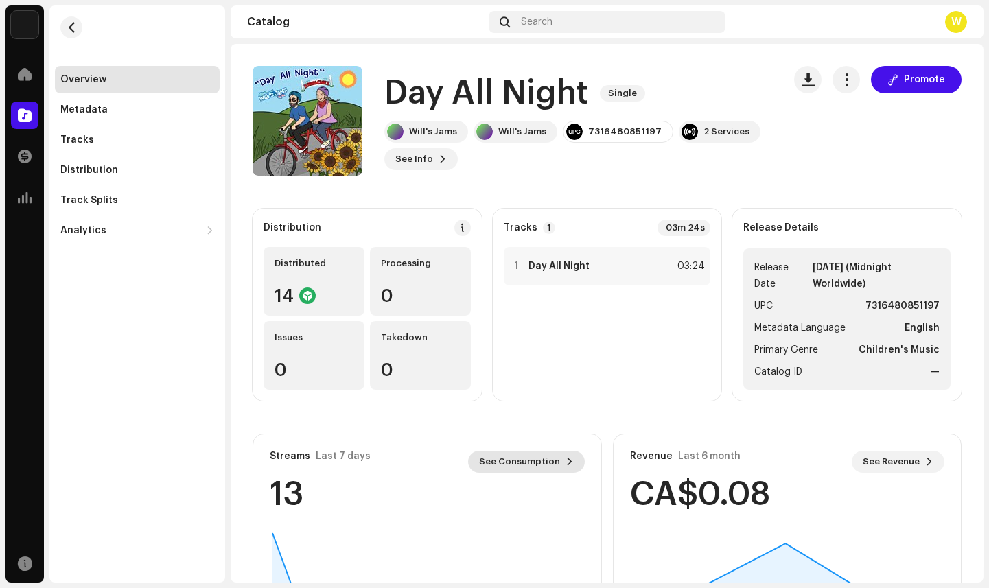
click at [515, 461] on span "See Consumption" at bounding box center [519, 461] width 81 height 27
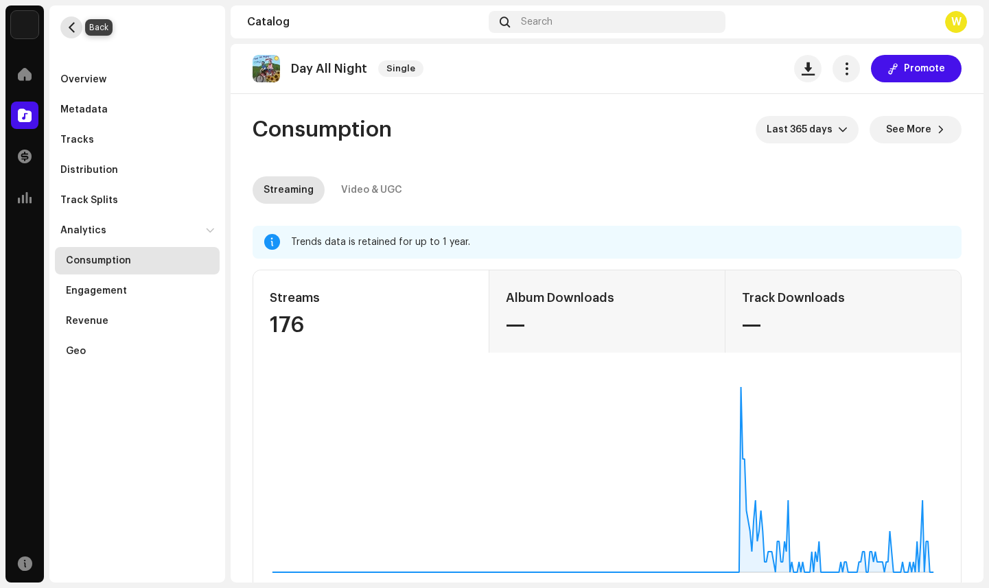
click at [73, 30] on span "button" at bounding box center [72, 27] width 10 height 11
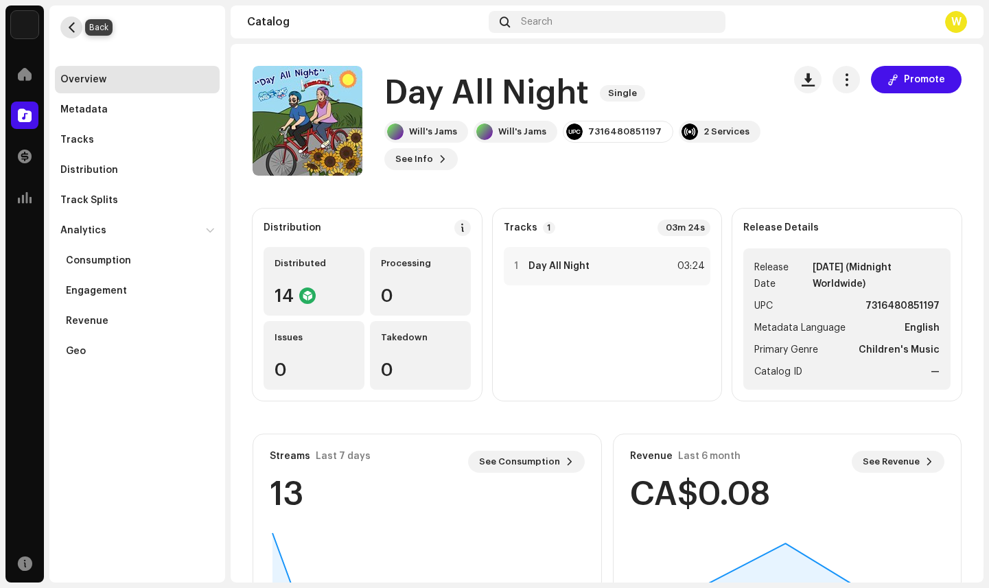
click at [71, 27] on span "button" at bounding box center [72, 27] width 10 height 11
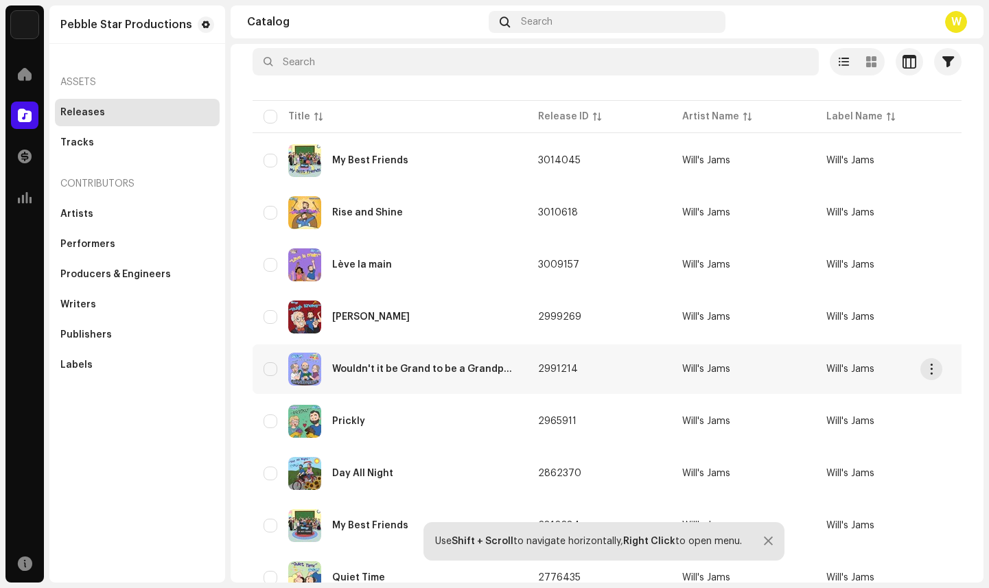
scroll to position [80, 0]
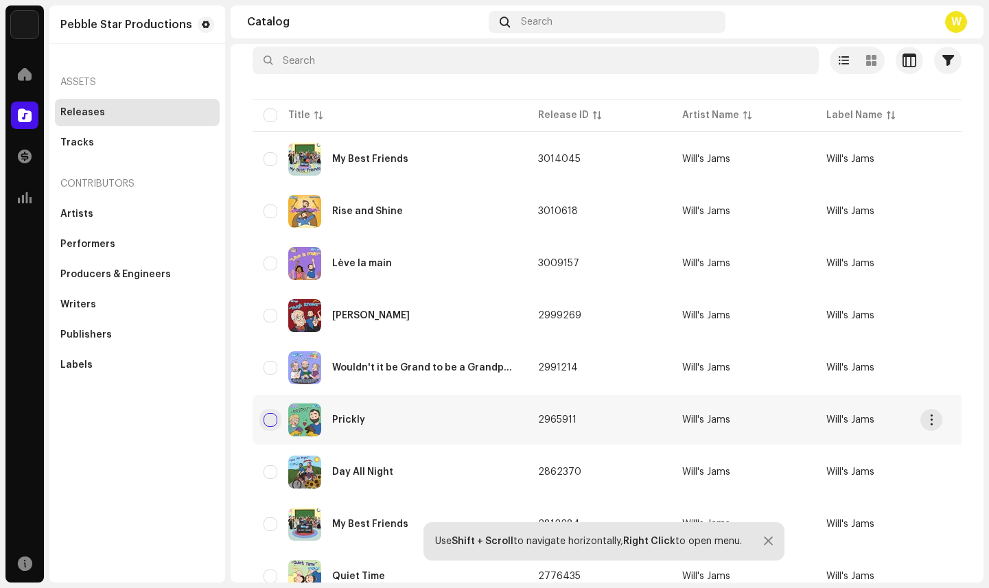
click at [268, 419] on input "checkbox" at bounding box center [271, 420] width 14 height 14
checkbox input "true"
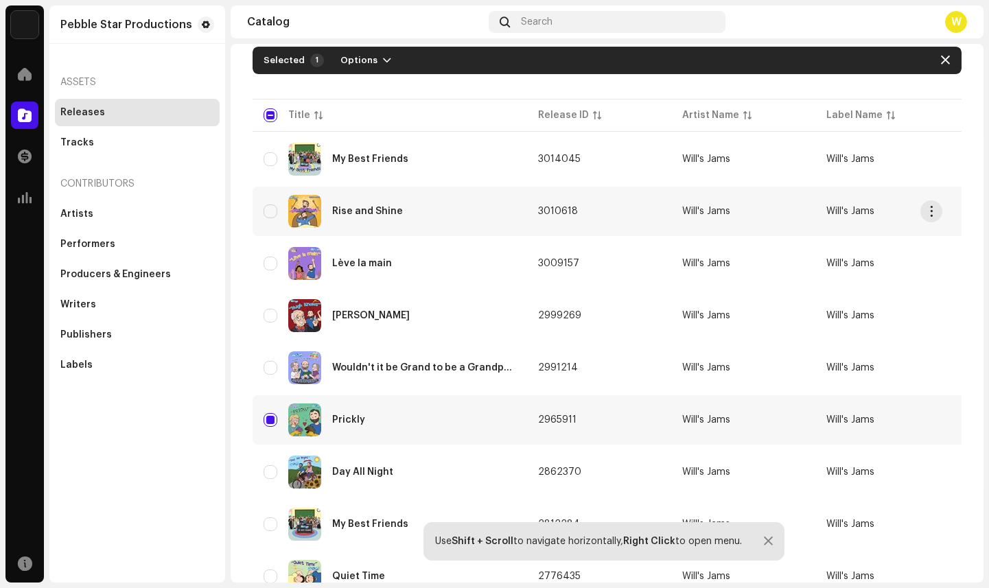
scroll to position [0, 0]
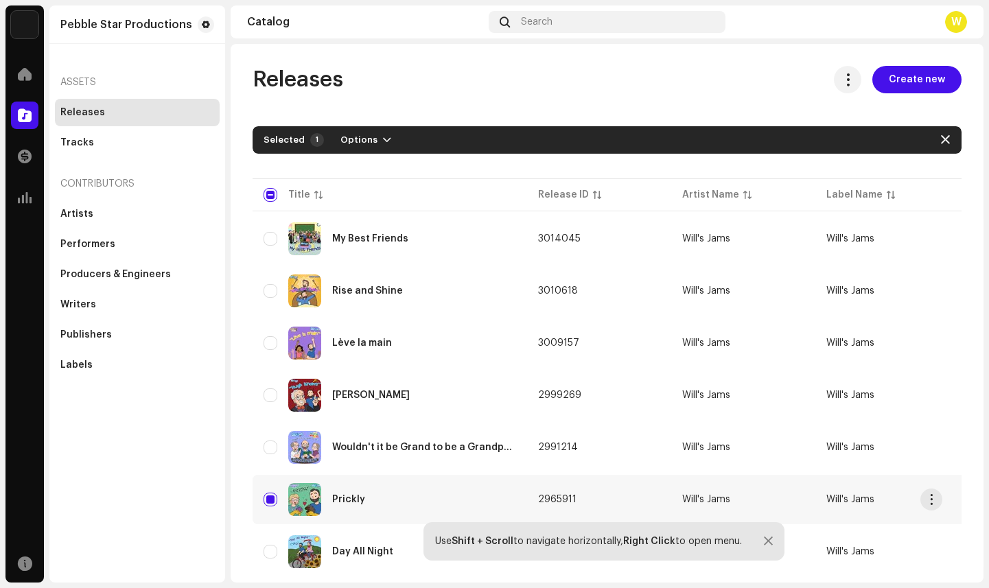
click at [380, 498] on div "Prickly" at bounding box center [390, 499] width 253 height 33
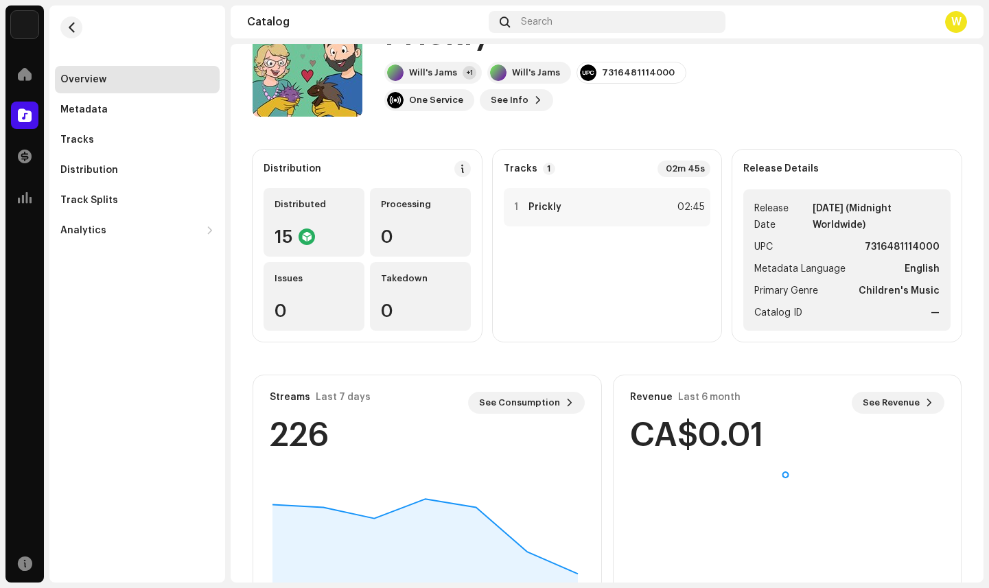
scroll to position [125, 0]
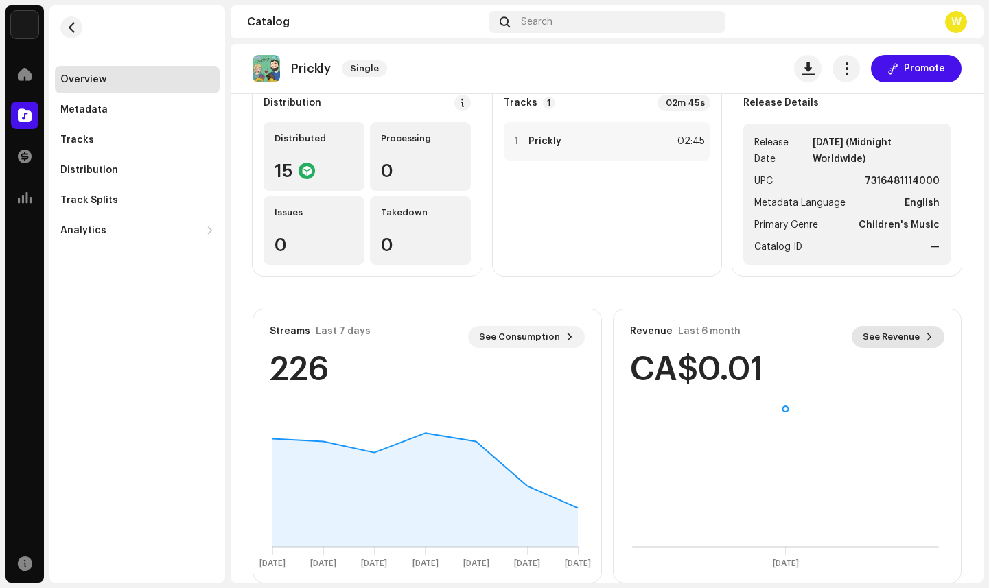
click at [903, 336] on span "See Revenue" at bounding box center [891, 336] width 57 height 27
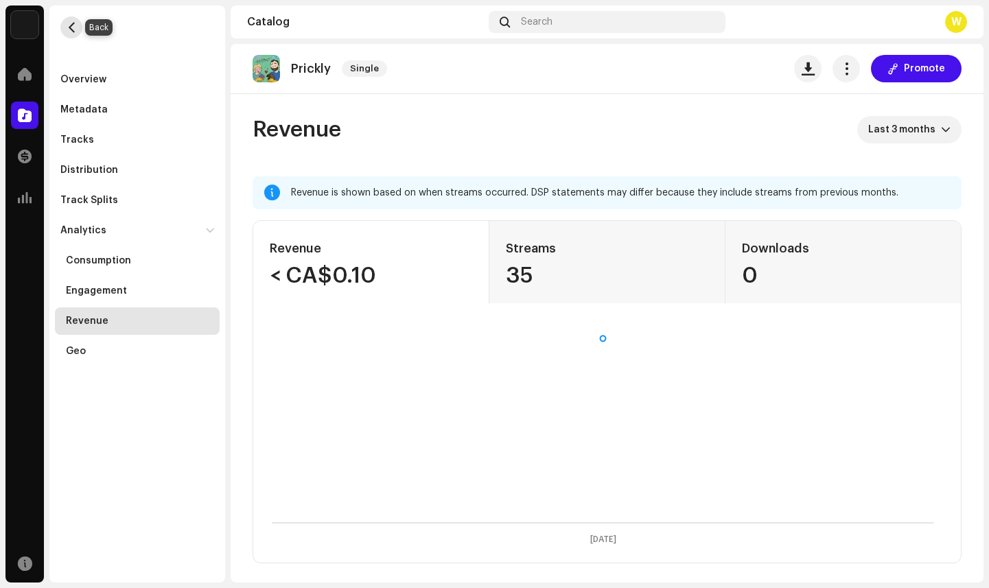
click at [70, 25] on span "button" at bounding box center [72, 27] width 10 height 11
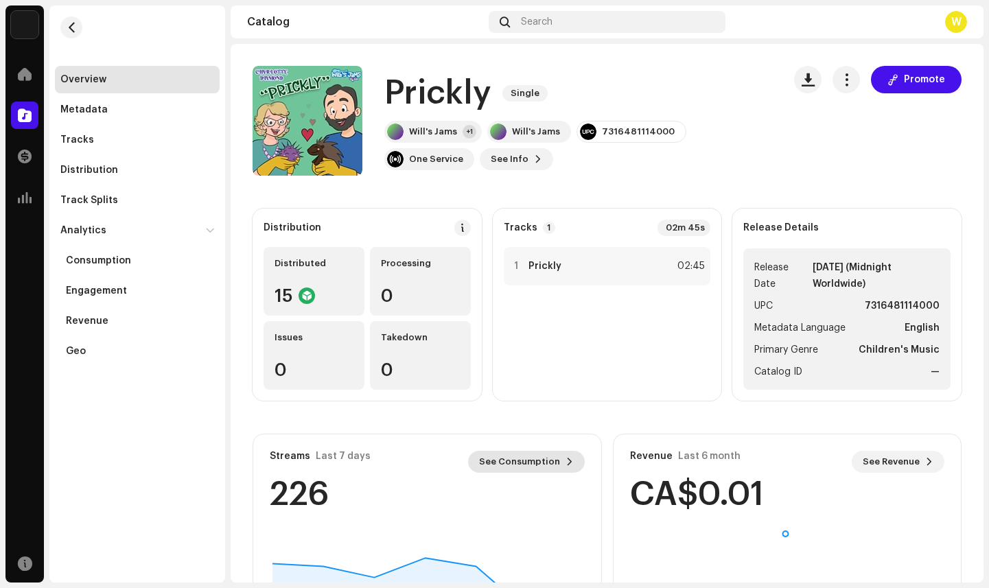
click at [516, 461] on span "See Consumption" at bounding box center [519, 461] width 81 height 27
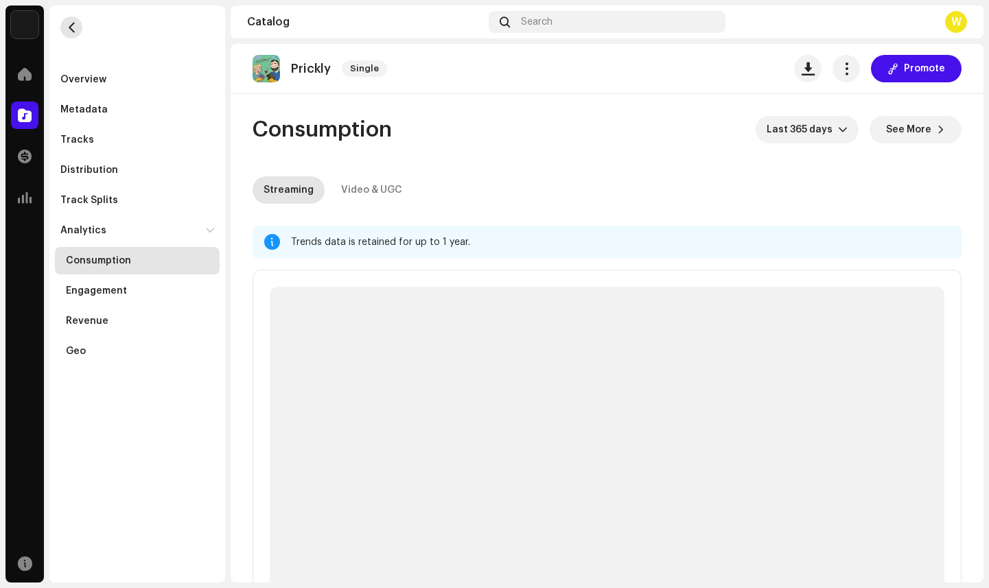
click at [69, 23] on span "button" at bounding box center [72, 27] width 10 height 11
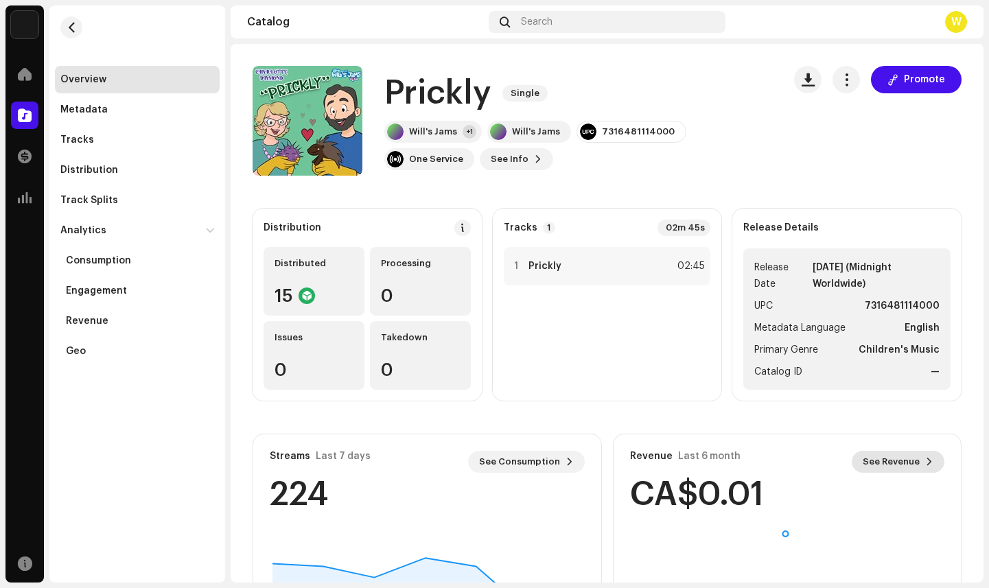
click at [892, 458] on span "See Revenue" at bounding box center [891, 461] width 57 height 27
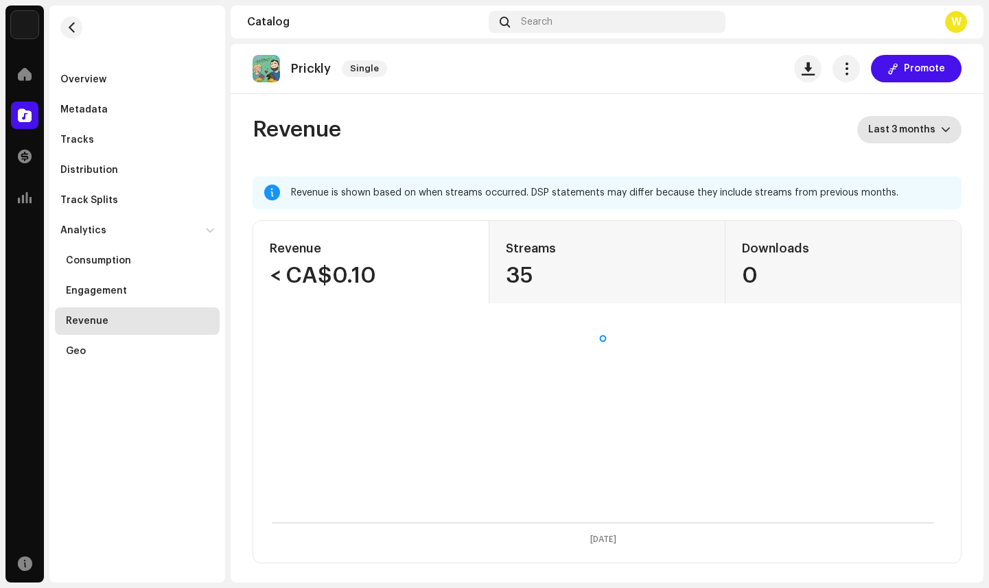
click at [899, 129] on span "Last 3 months" at bounding box center [904, 129] width 73 height 27
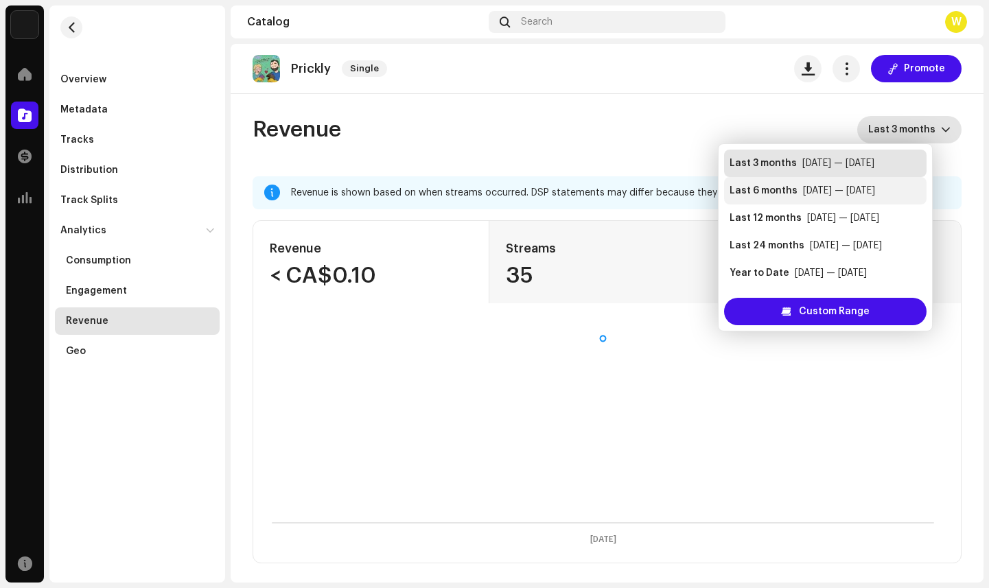
click at [781, 190] on div "Last 6 months" at bounding box center [764, 191] width 68 height 14
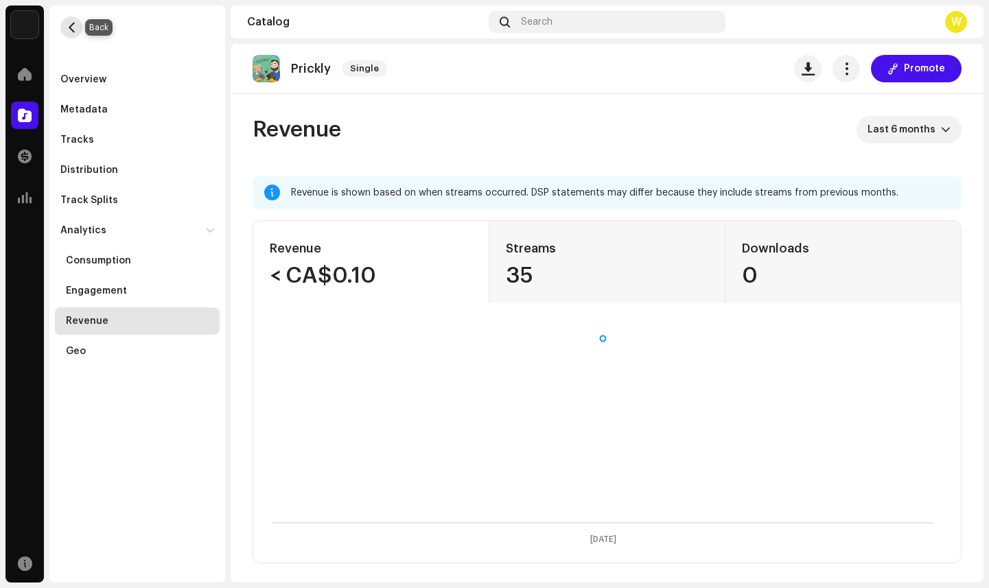
click at [68, 25] on span "button" at bounding box center [72, 27] width 10 height 11
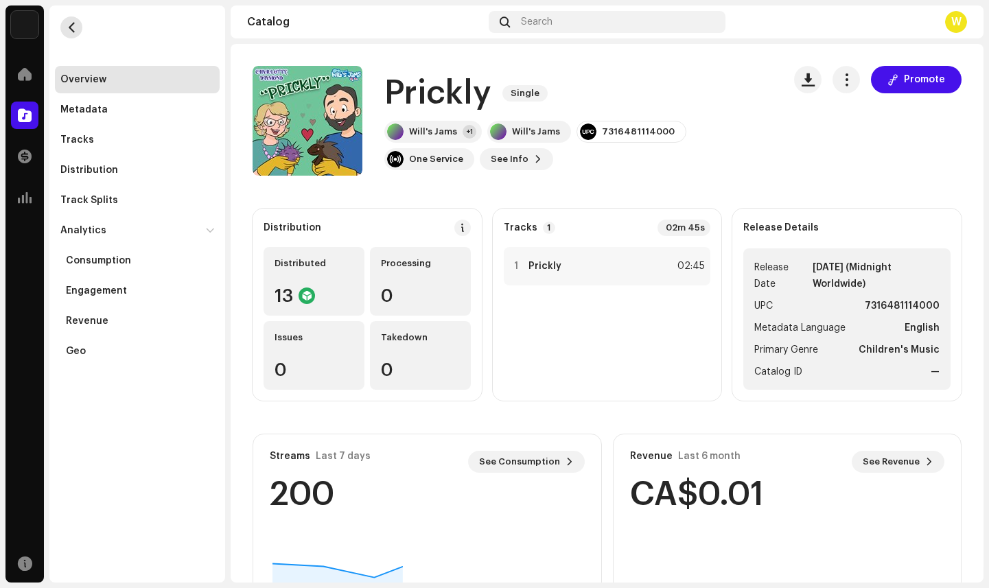
click at [68, 25] on span "button" at bounding box center [72, 27] width 10 height 11
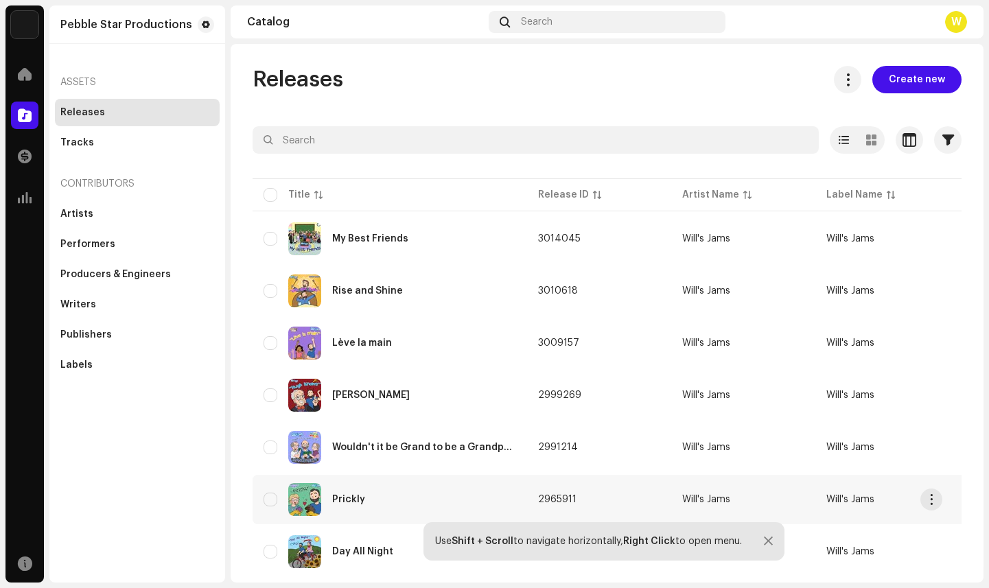
click at [348, 495] on div "Prickly" at bounding box center [348, 500] width 33 height 10
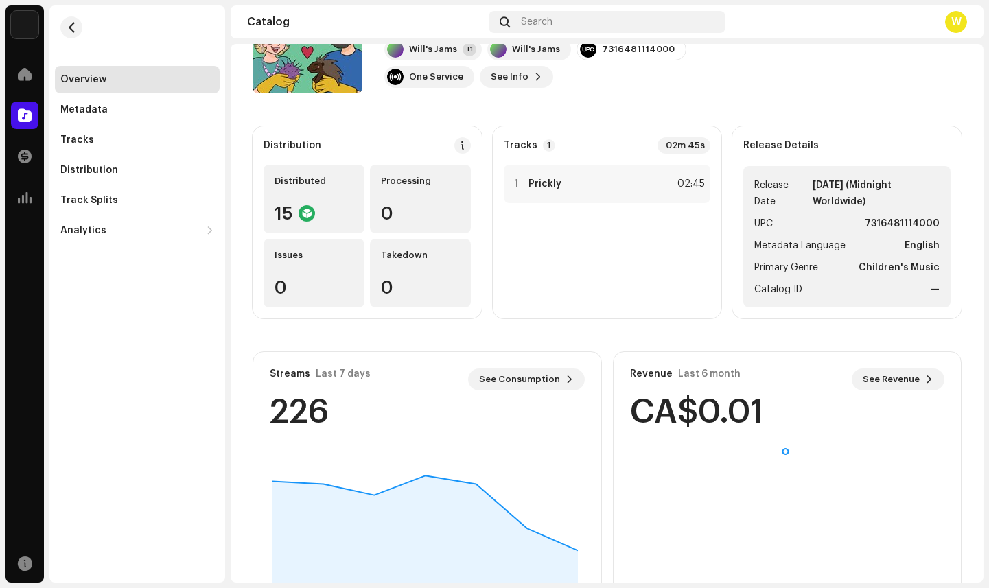
scroll to position [84, 0]
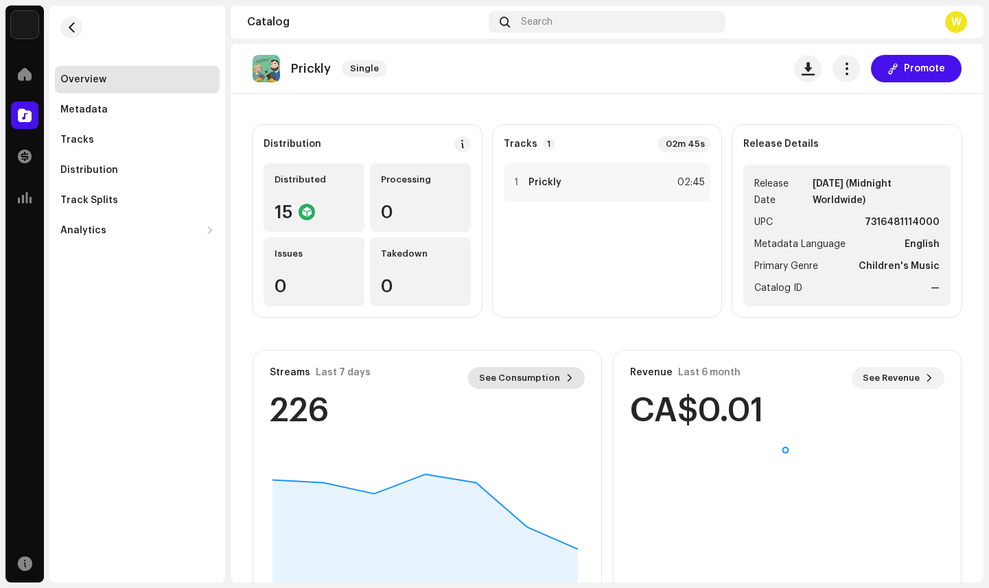
click at [517, 374] on span "See Consumption" at bounding box center [519, 377] width 81 height 27
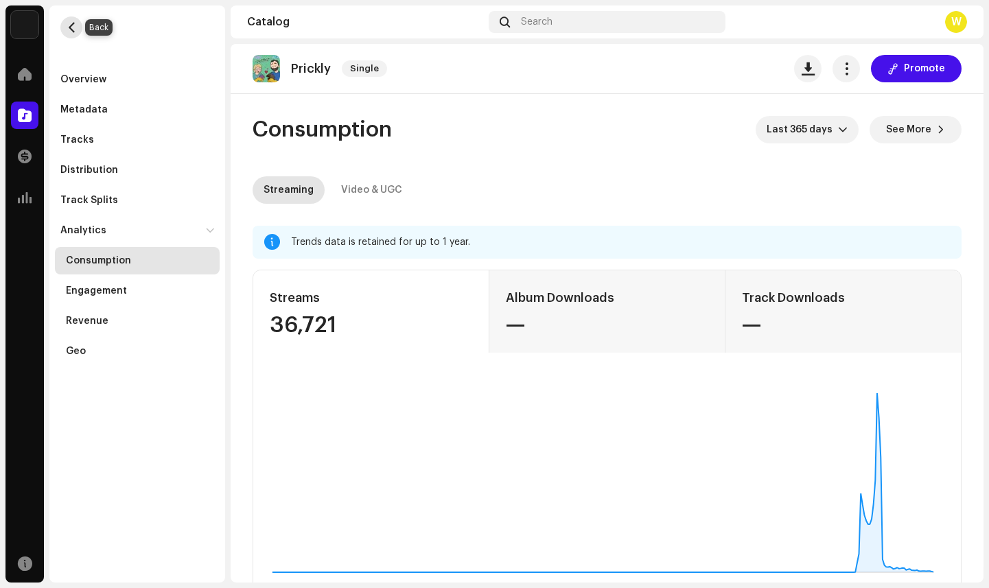
click at [67, 25] on span "button" at bounding box center [72, 27] width 10 height 11
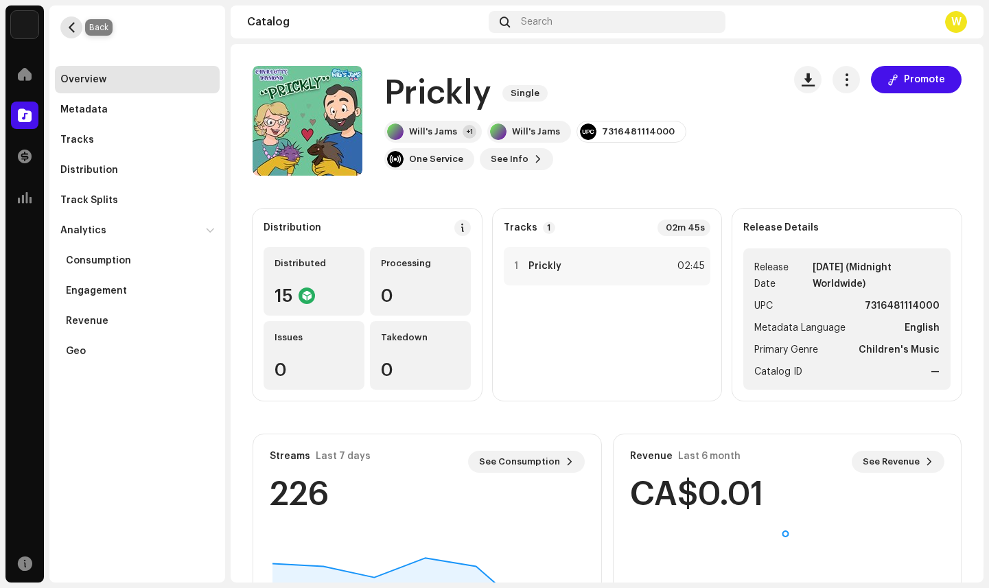
click at [69, 28] on span "button" at bounding box center [72, 27] width 10 height 11
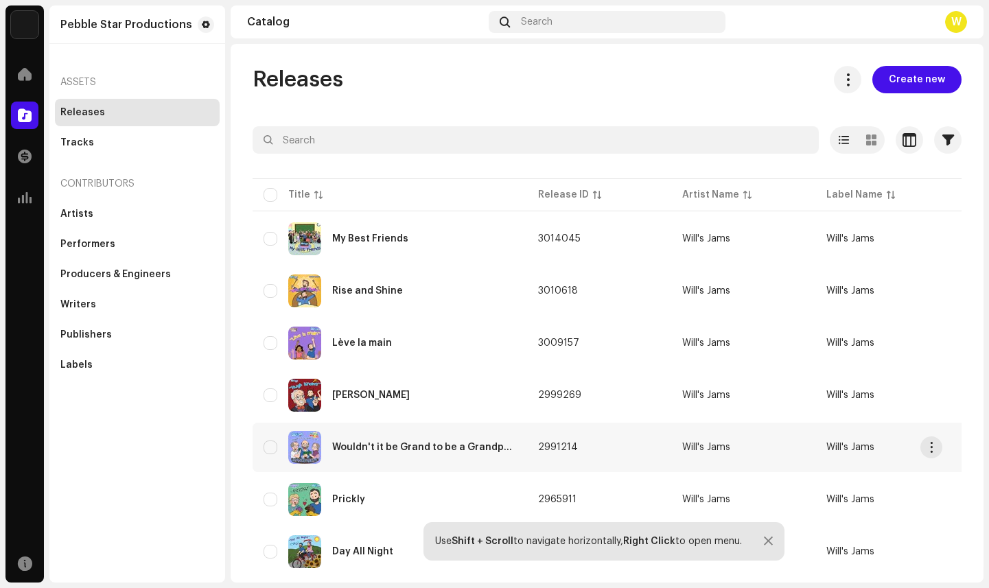
click at [382, 445] on div "Wouldn't it be Grand to be a Grandparent" at bounding box center [424, 448] width 184 height 10
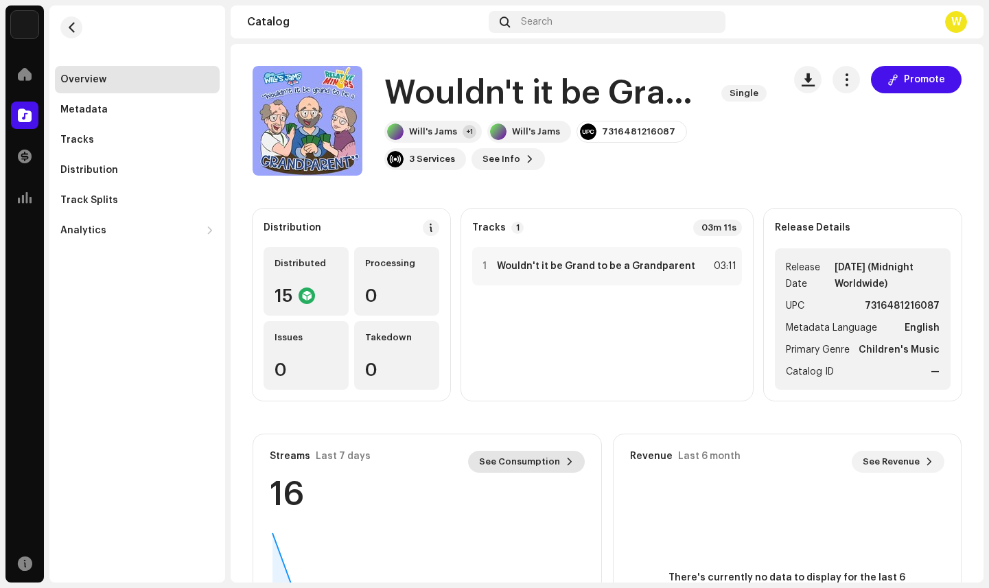
click at [537, 466] on span "See Consumption" at bounding box center [519, 461] width 81 height 27
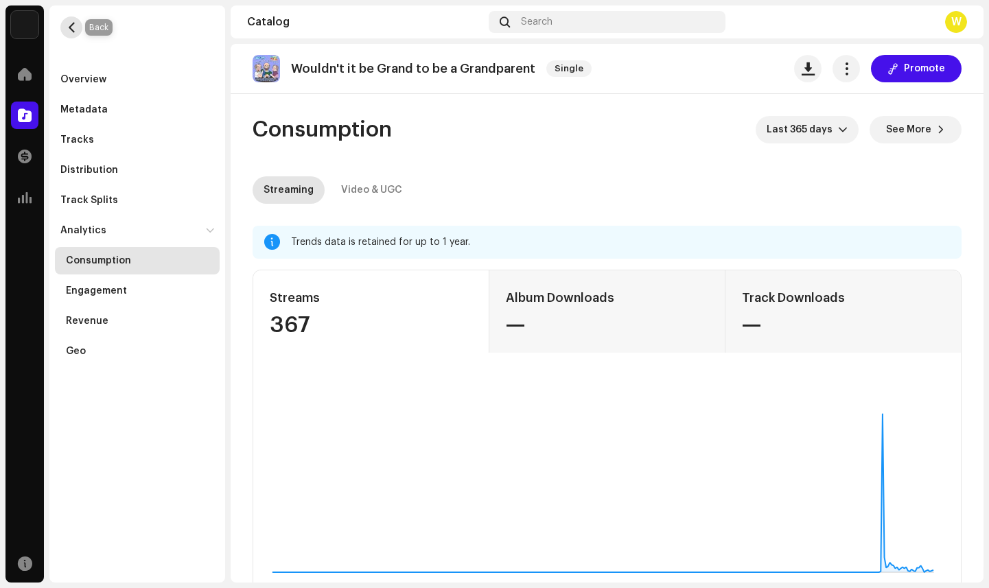
click at [67, 31] on span "button" at bounding box center [72, 27] width 10 height 11
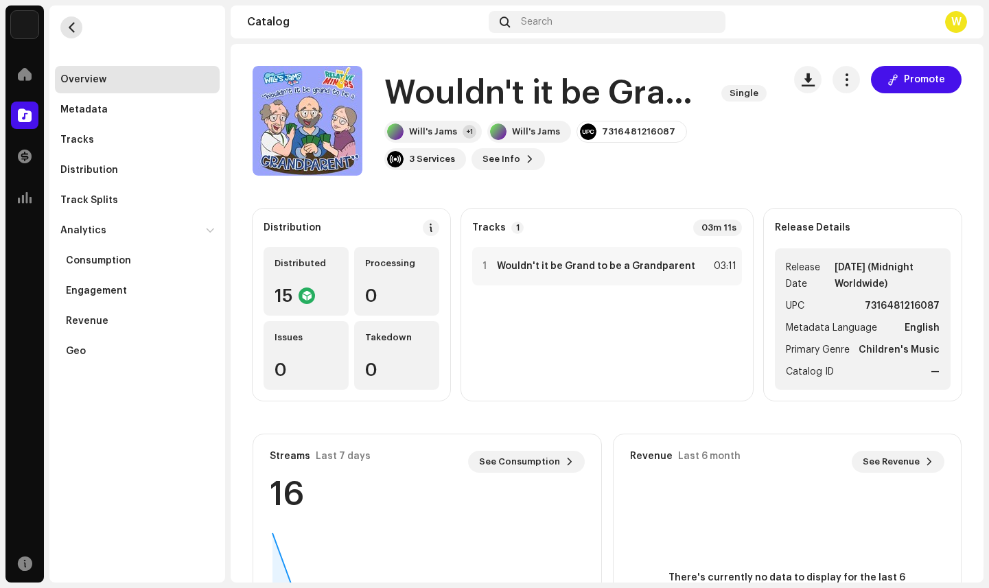
click at [67, 31] on span "button" at bounding box center [72, 27] width 10 height 11
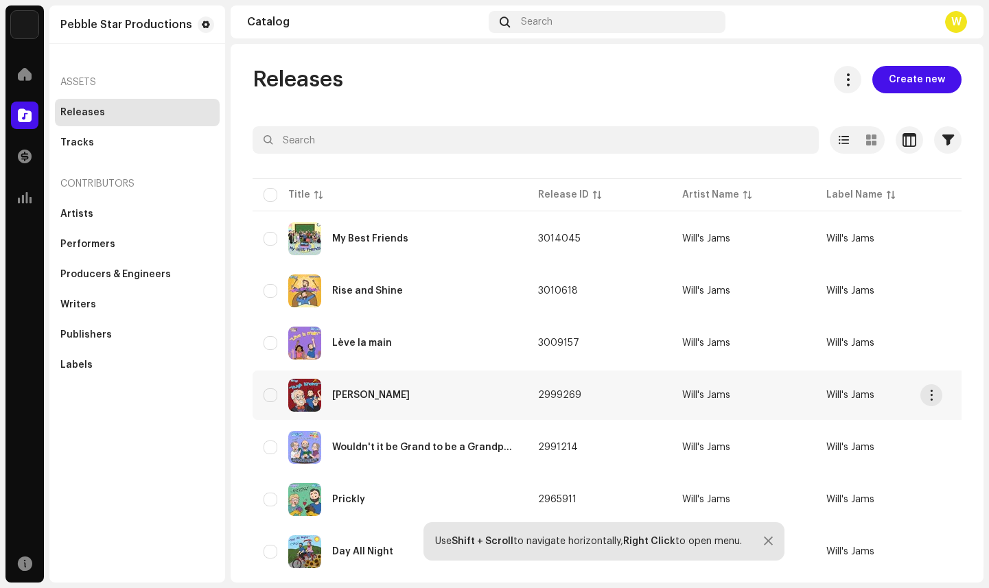
click at [369, 393] on div "[PERSON_NAME]" at bounding box center [371, 396] width 78 height 10
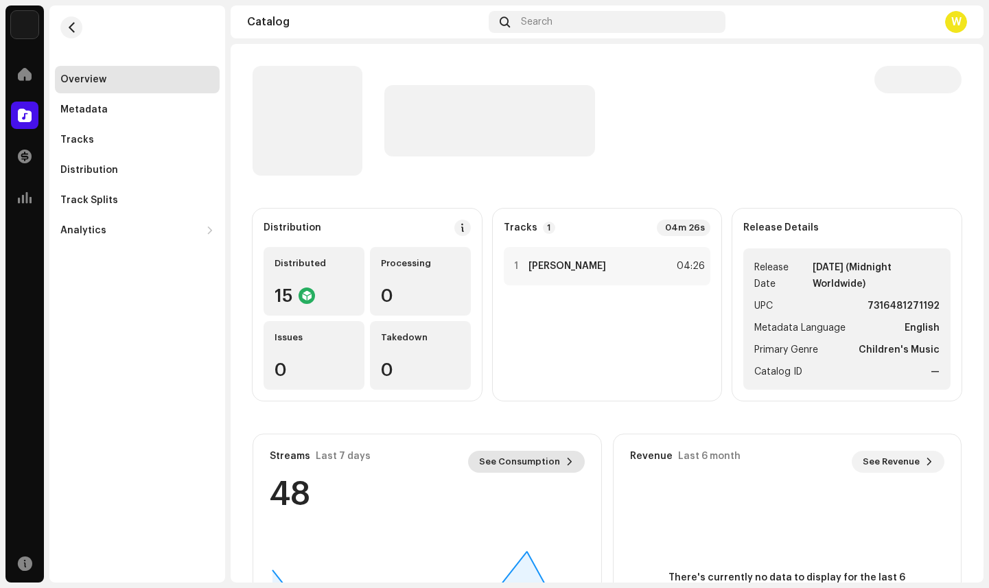
click at [520, 456] on span "See Consumption" at bounding box center [519, 461] width 81 height 27
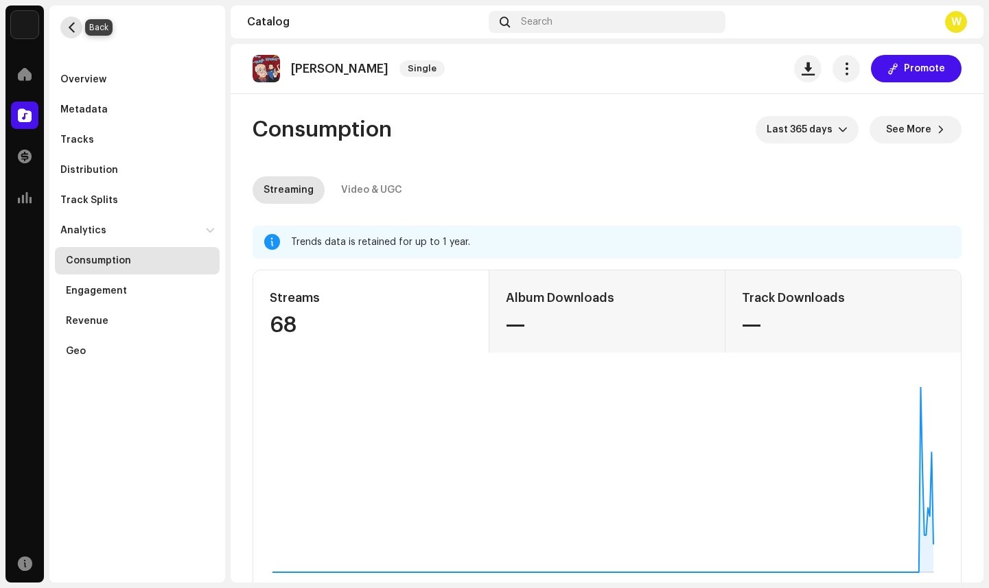
click at [73, 29] on span "button" at bounding box center [72, 27] width 10 height 11
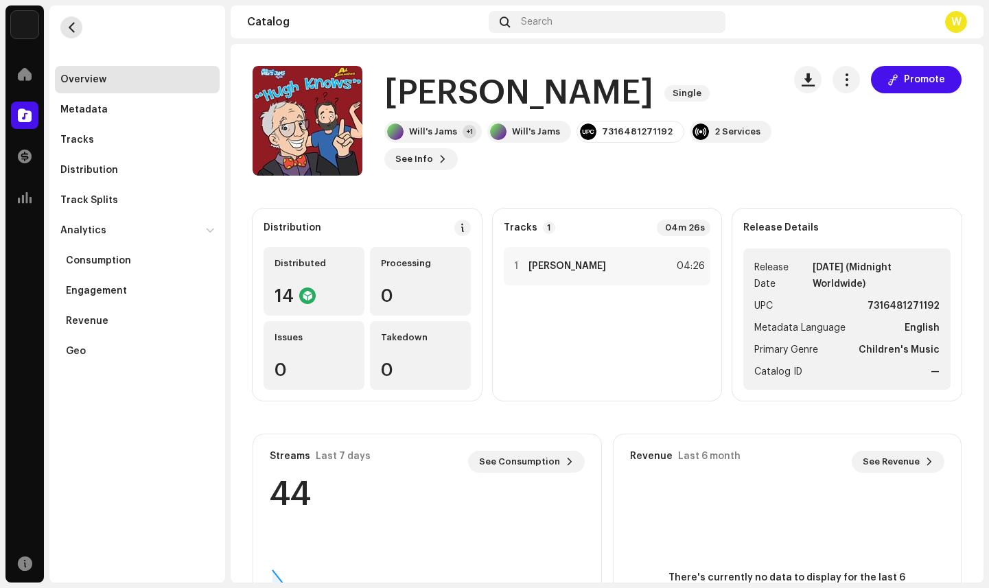
click at [73, 29] on span "button" at bounding box center [72, 27] width 10 height 11
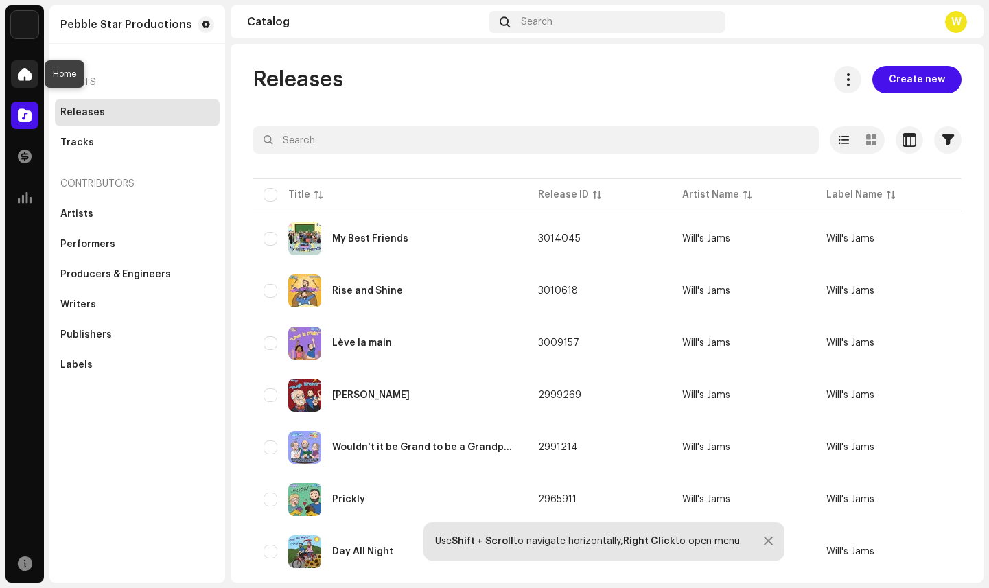
click at [25, 76] on span at bounding box center [25, 74] width 14 height 11
